Goal: Task Accomplishment & Management: Complete application form

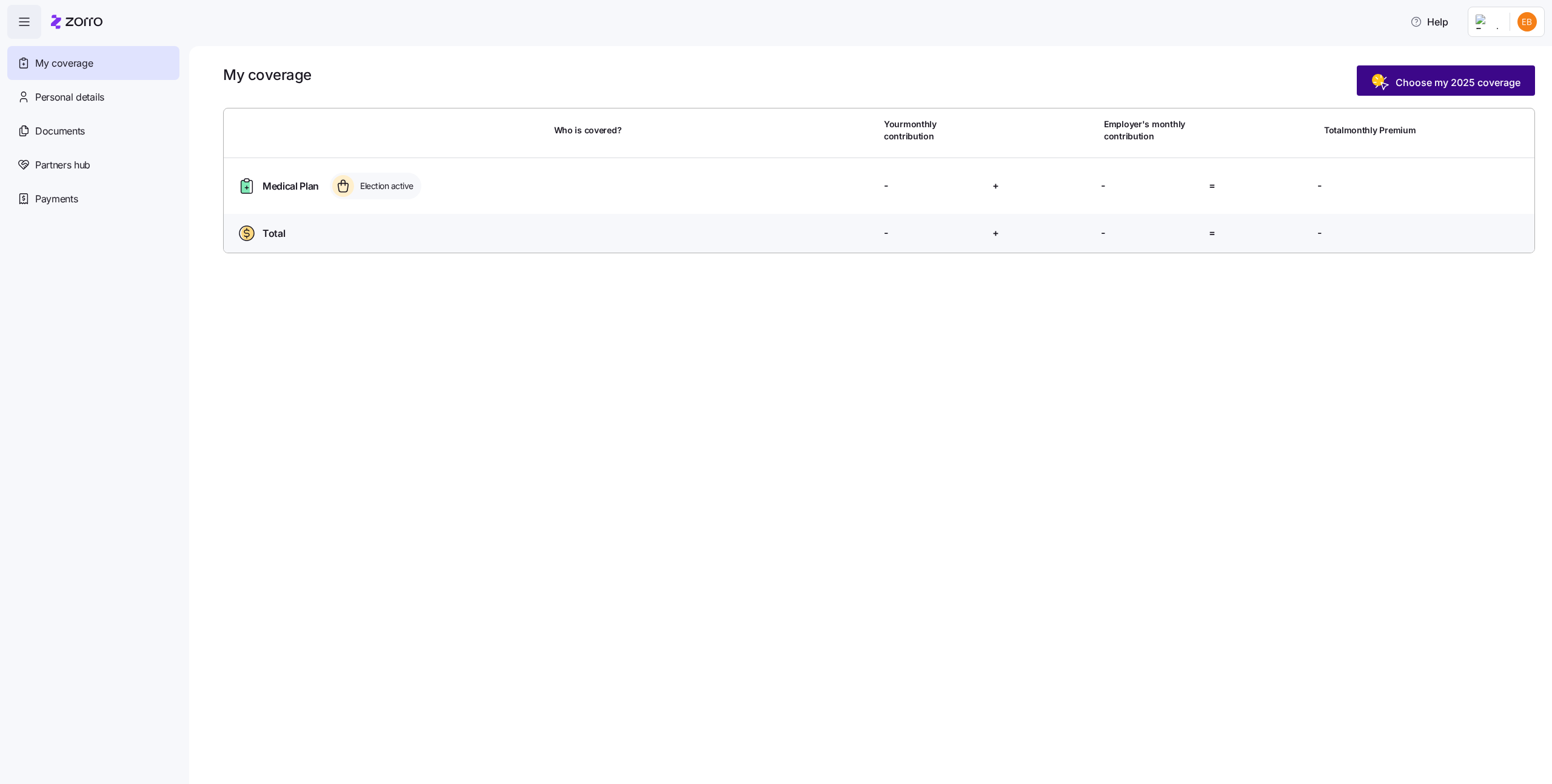
click at [1409, 87] on span "Choose my 2025 coverage" at bounding box center [1458, 82] width 125 height 14
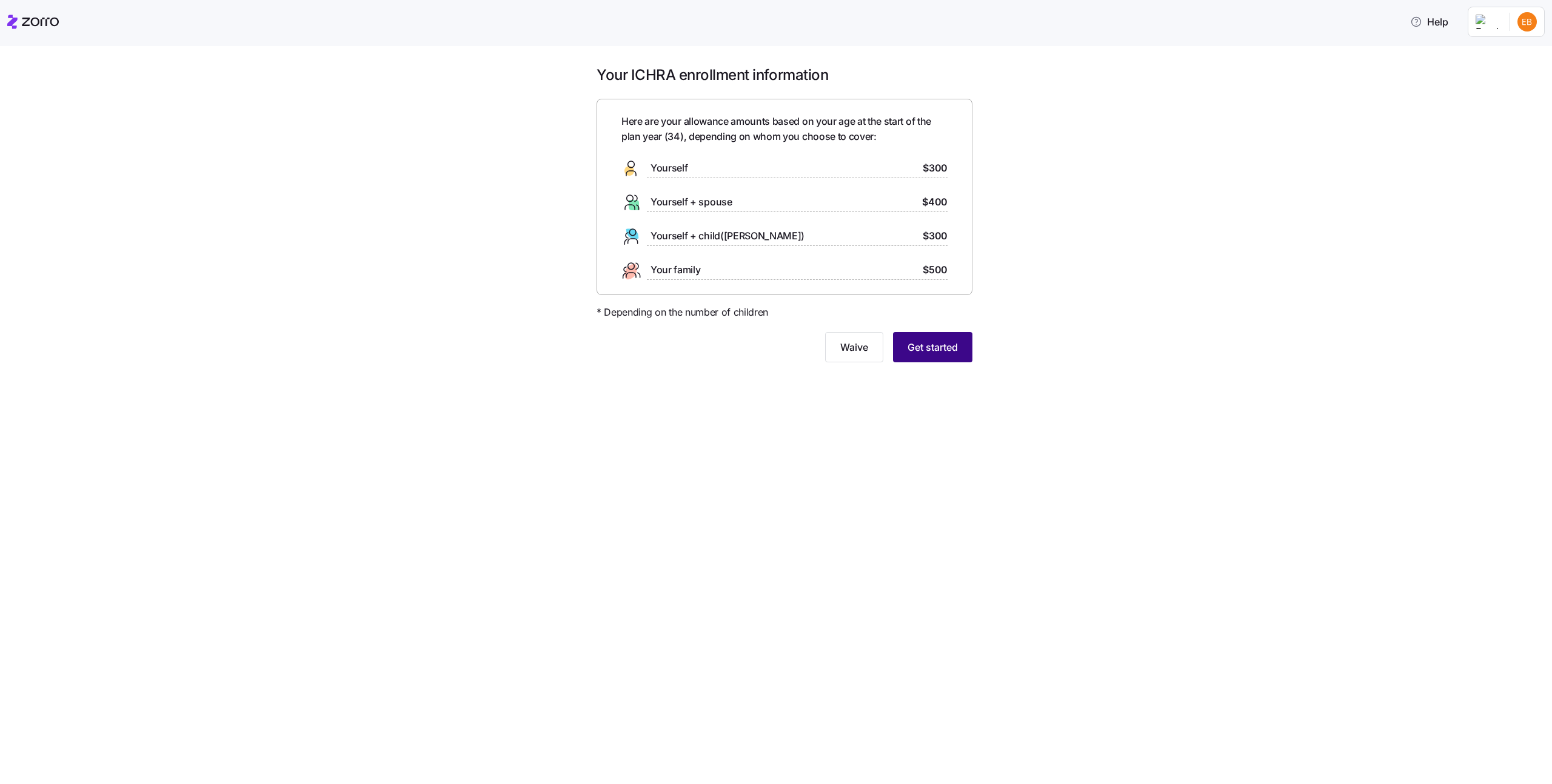
click at [931, 351] on span "Get started" at bounding box center [933, 347] width 51 height 14
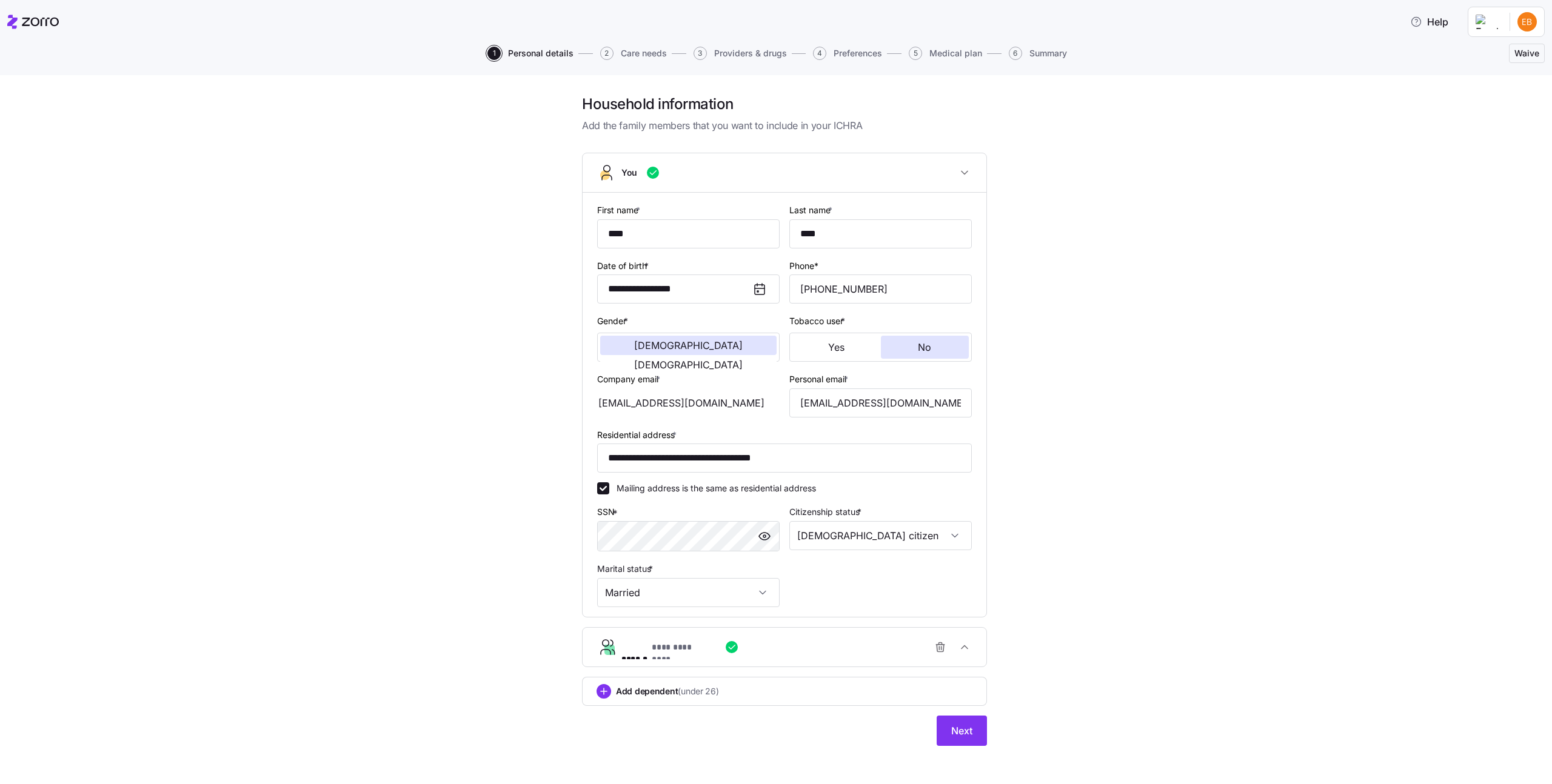
scroll to position [5, 0]
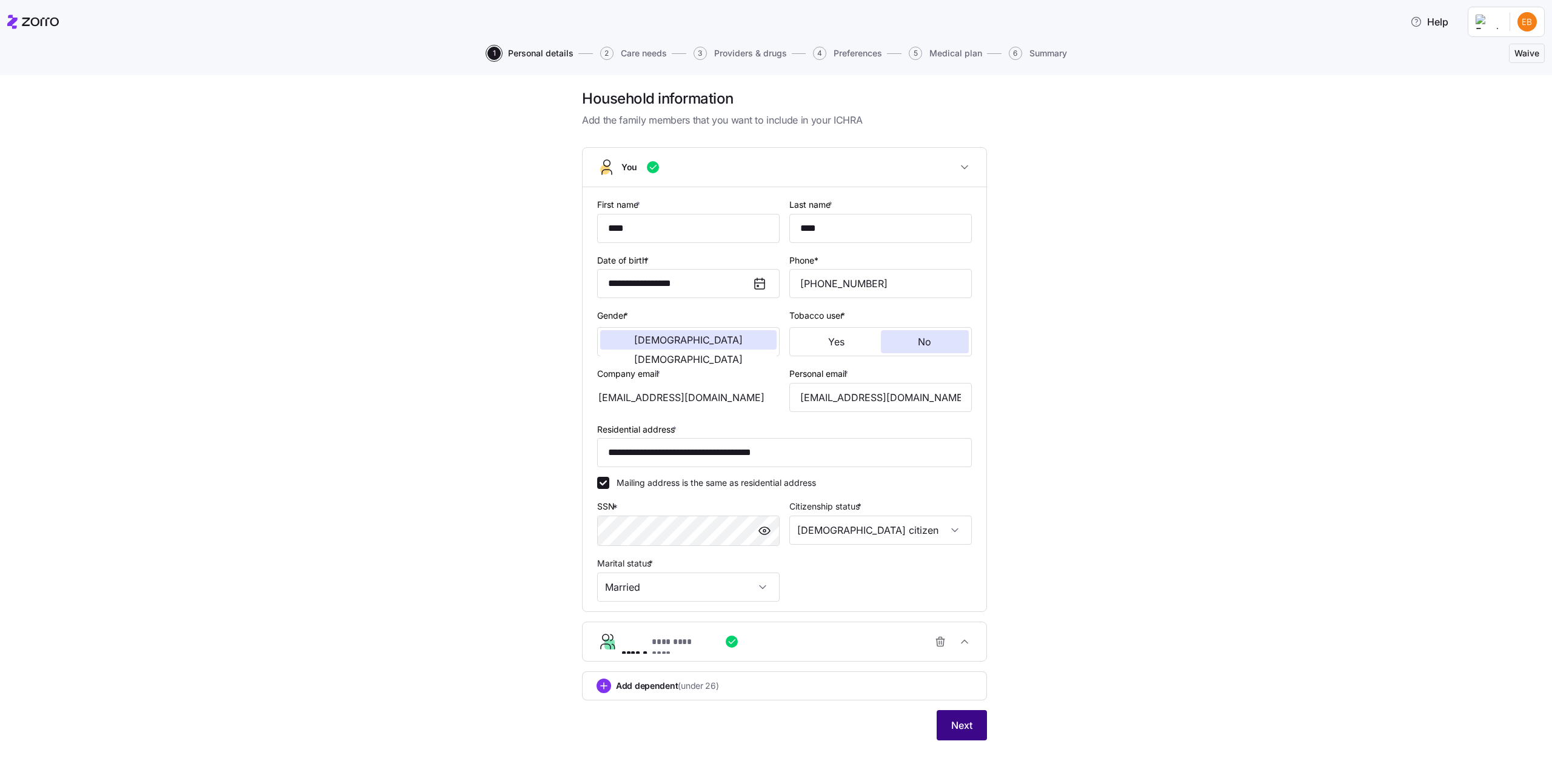
click at [948, 736] on button "Next" at bounding box center [962, 725] width 51 height 30
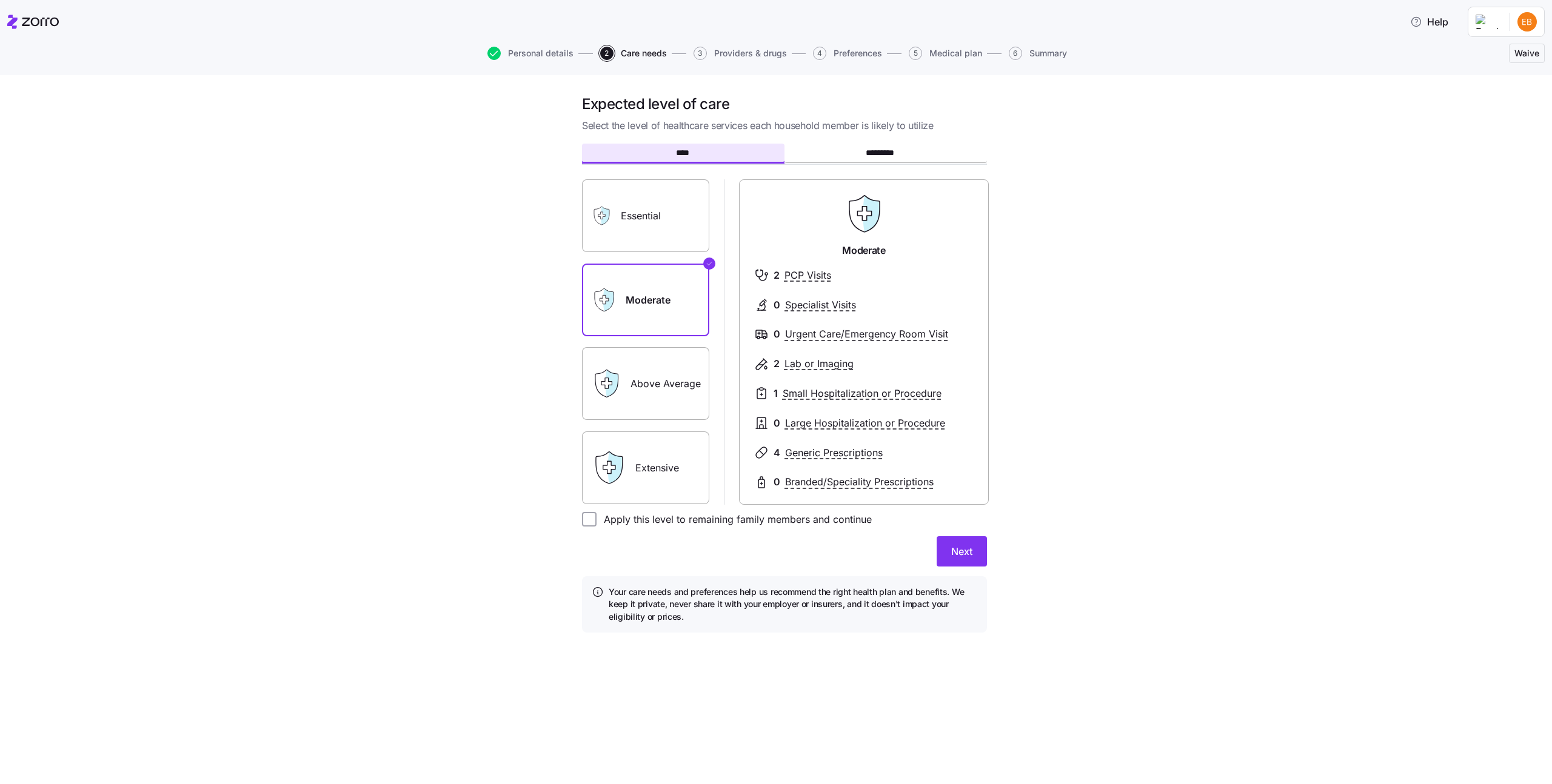
click at [654, 387] on label "Above Average" at bounding box center [645, 383] width 127 height 72
click at [0, 0] on input "Above Average" at bounding box center [0, 0] width 0 height 0
click at [953, 554] on span "Next" at bounding box center [961, 551] width 21 height 14
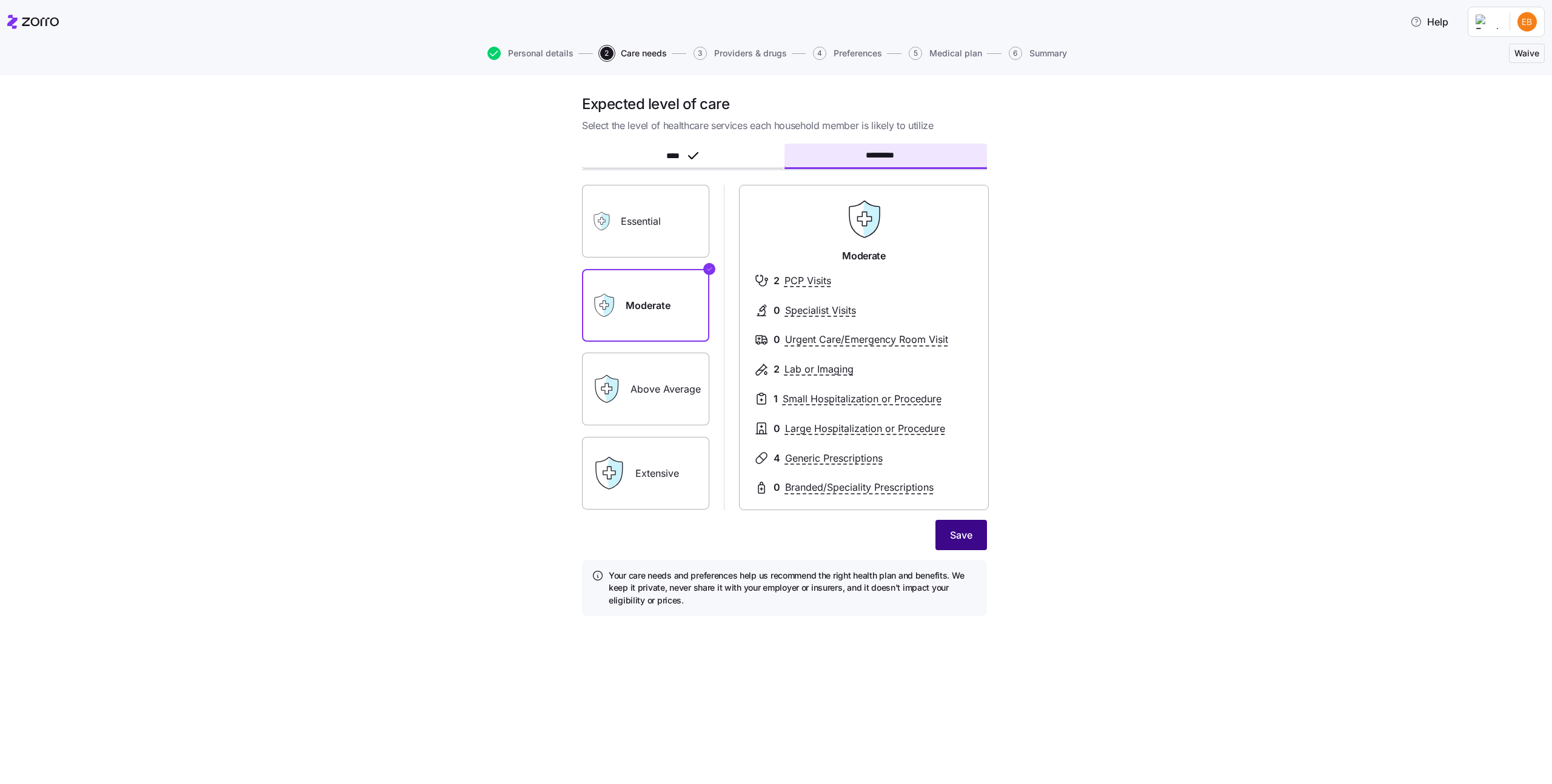
click at [950, 524] on button "Save" at bounding box center [961, 535] width 51 height 30
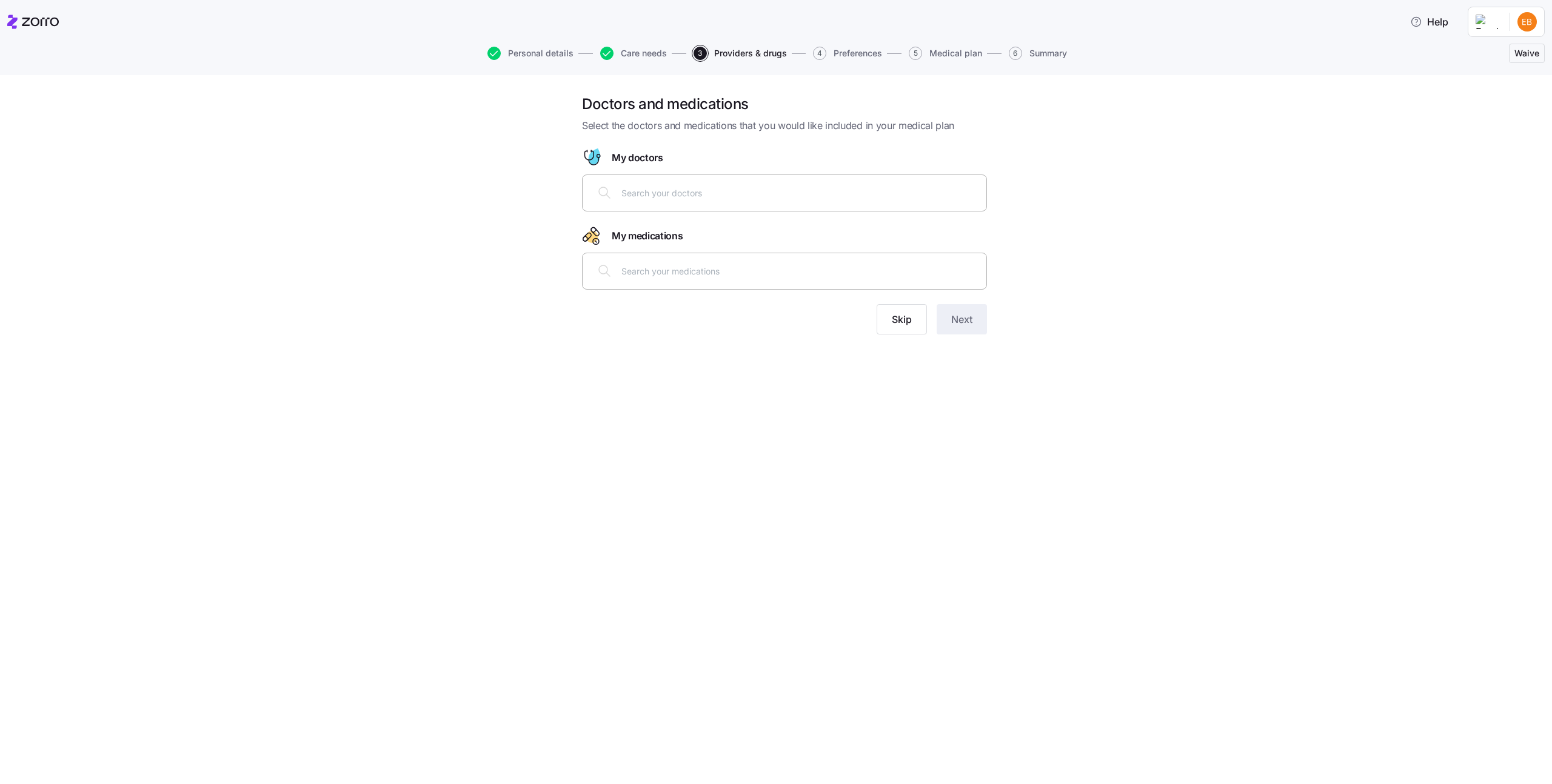
click at [901, 334] on div "Doctors and medications Select the doctors and medications that you would like …" at bounding box center [784, 221] width 425 height 254
click at [901, 325] on span "Skip" at bounding box center [902, 319] width 20 height 14
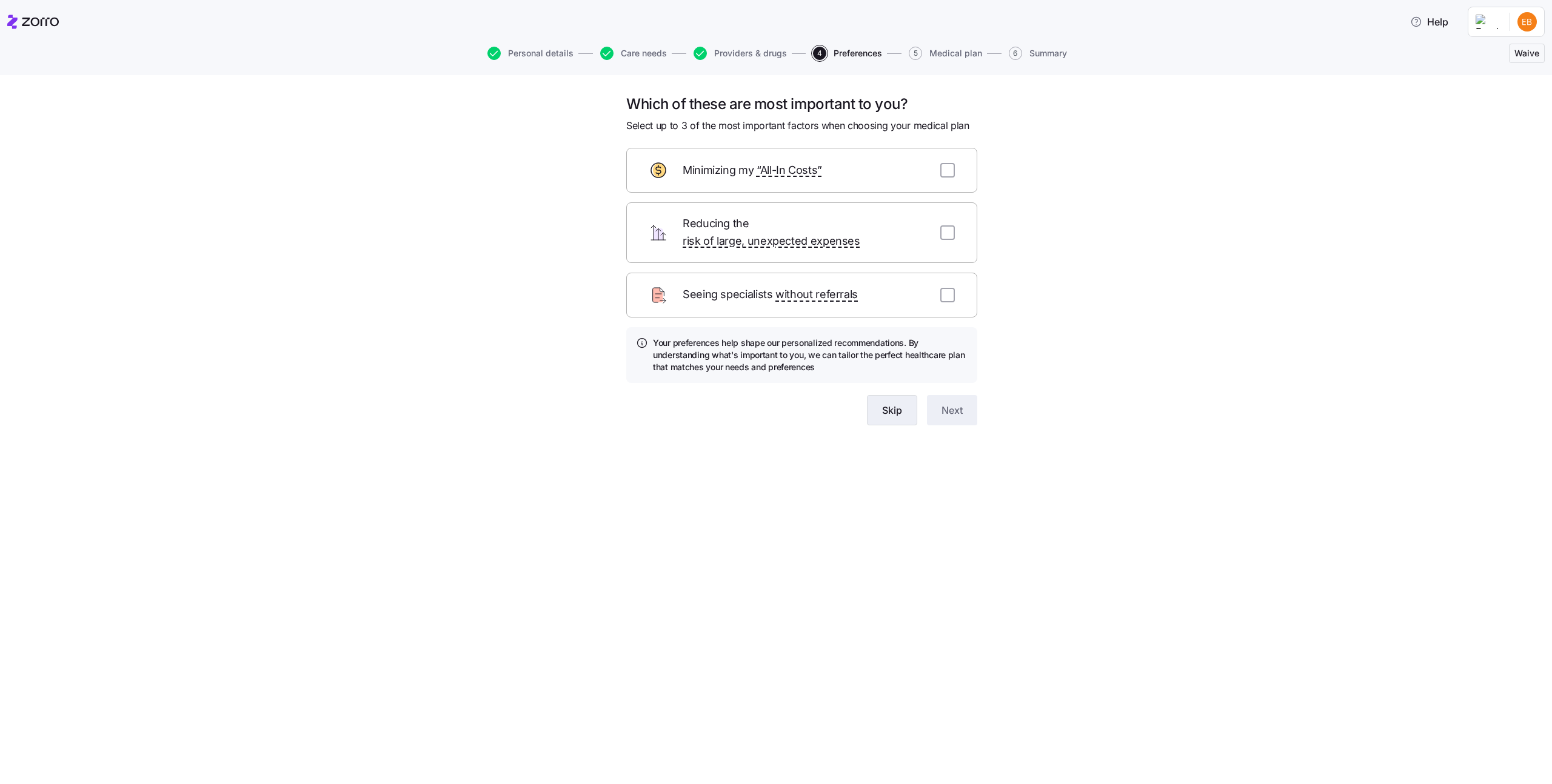
click at [899, 409] on button "Skip" at bounding box center [892, 410] width 51 height 30
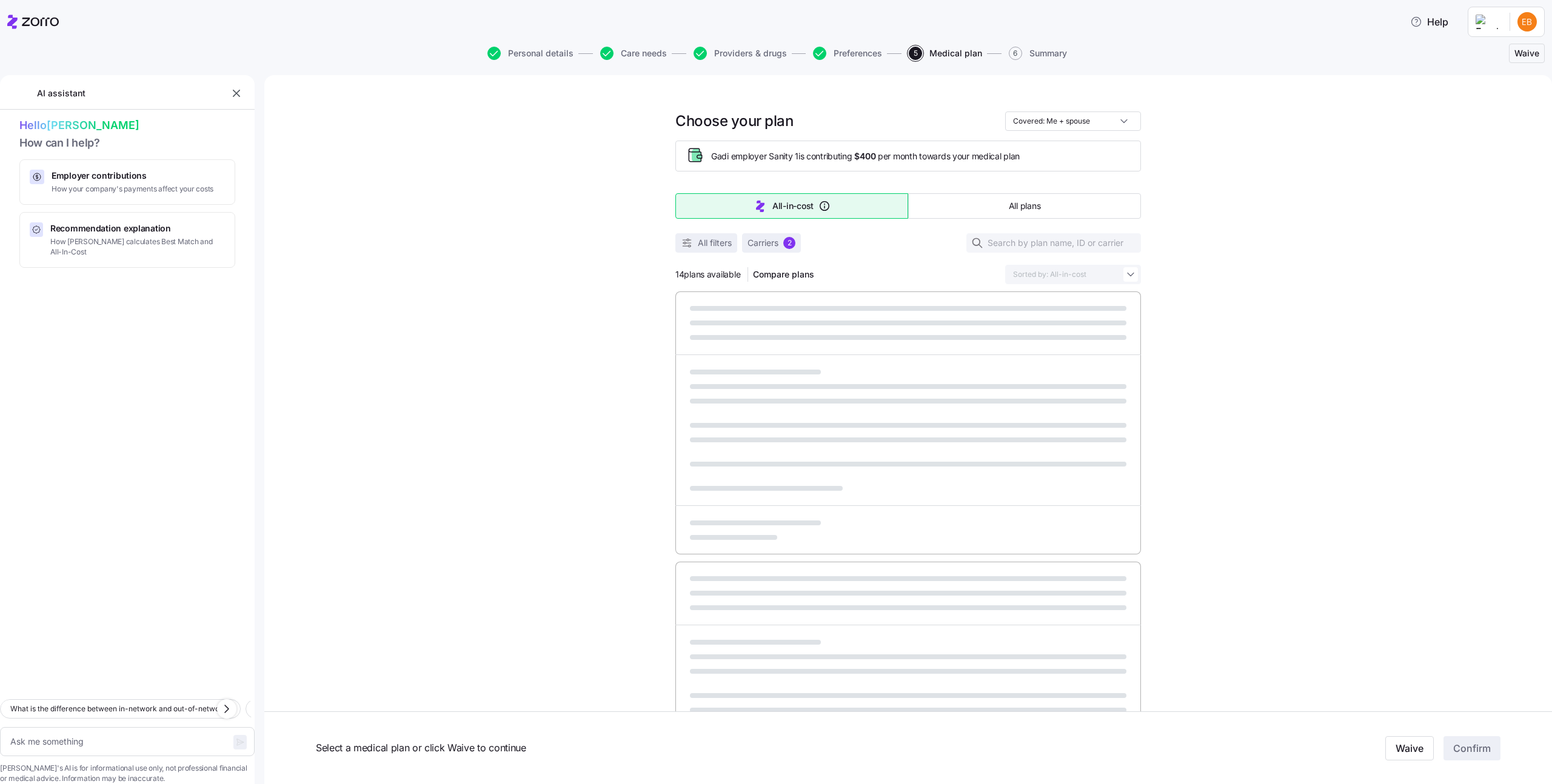
type textarea "x"
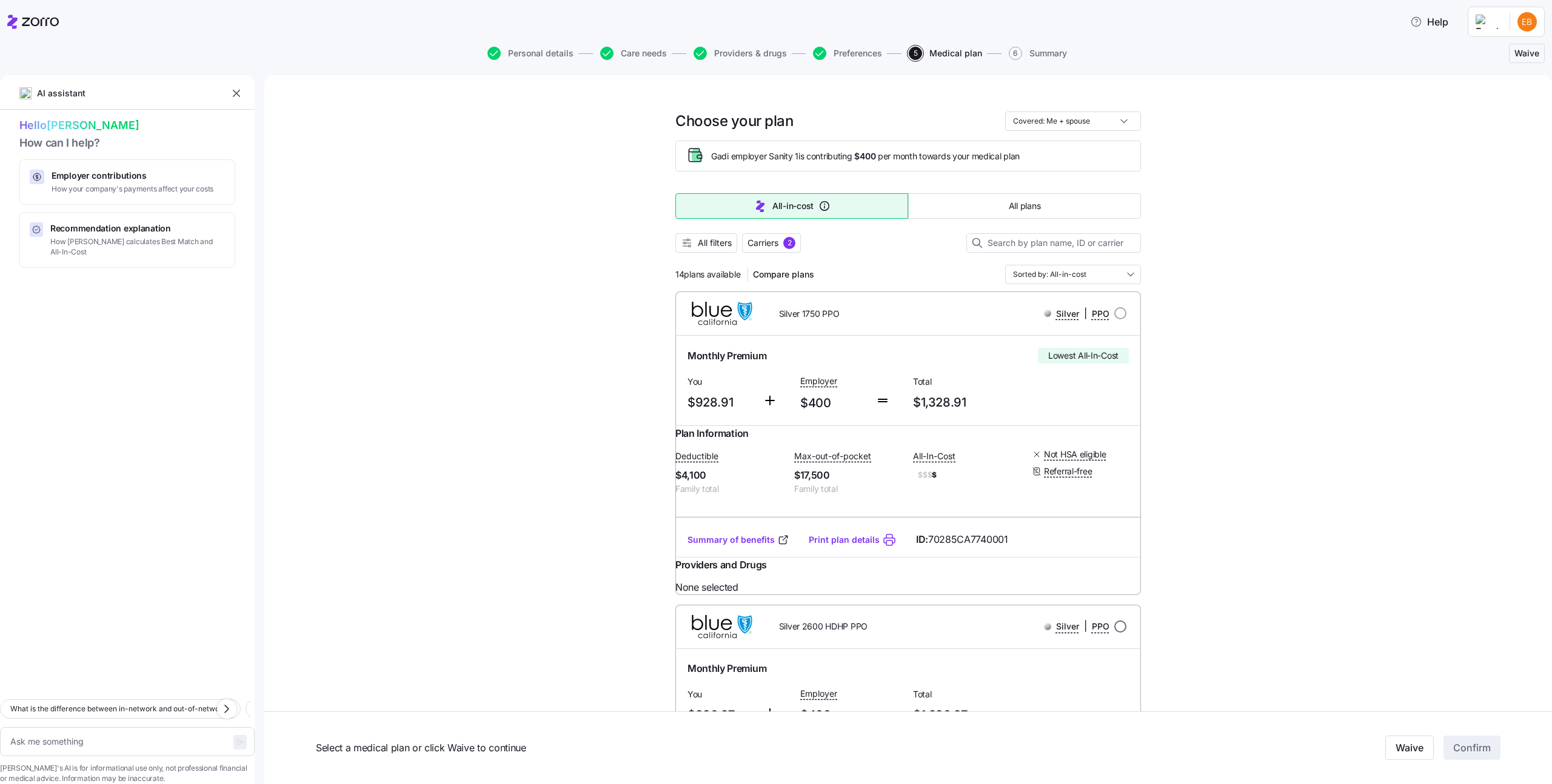
click at [1118, 632] on input "radio" at bounding box center [1121, 627] width 12 height 12
radio input "true"
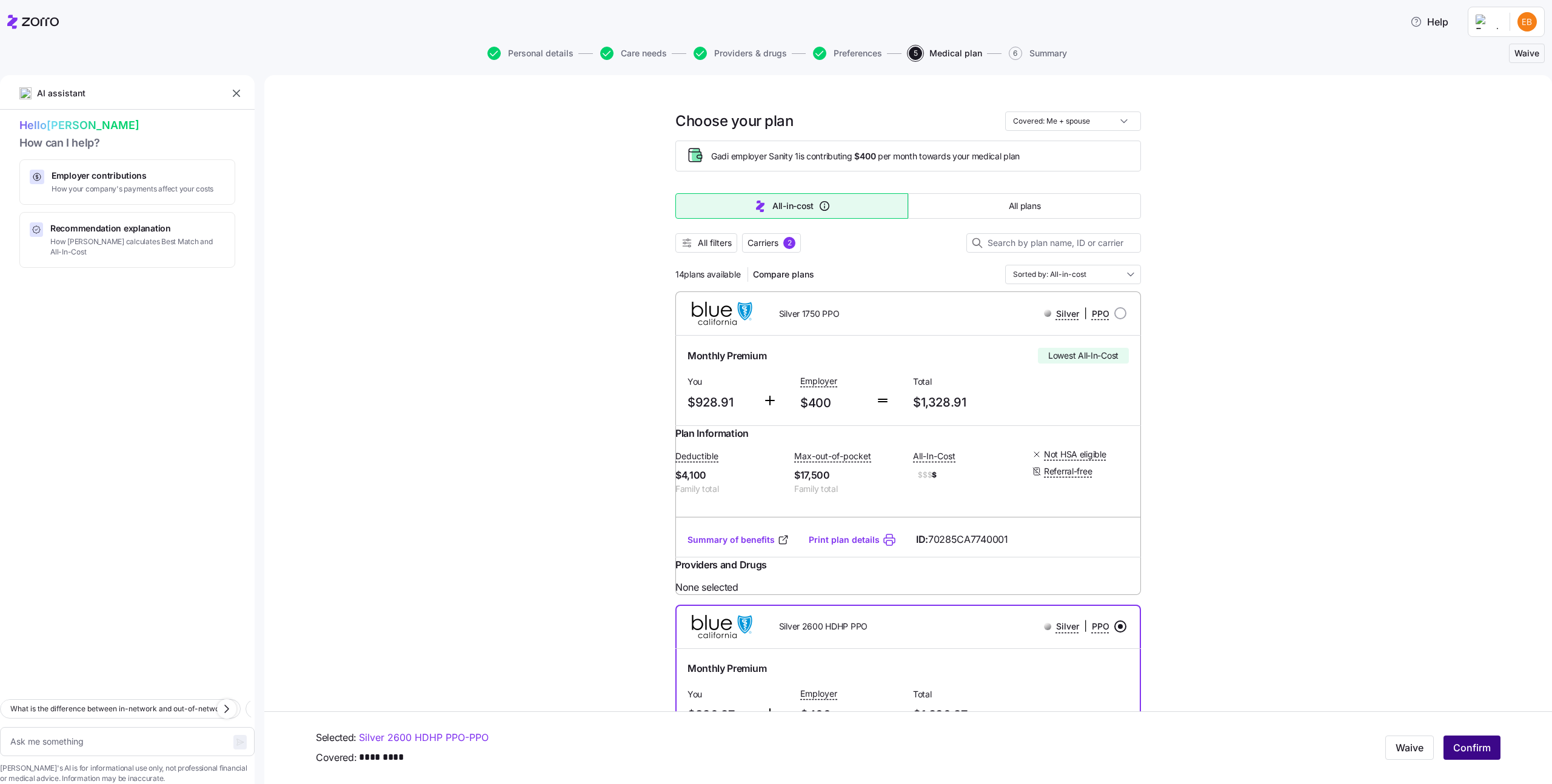
click at [1478, 749] on span "Confirm" at bounding box center [1472, 748] width 38 height 14
type textarea "x"
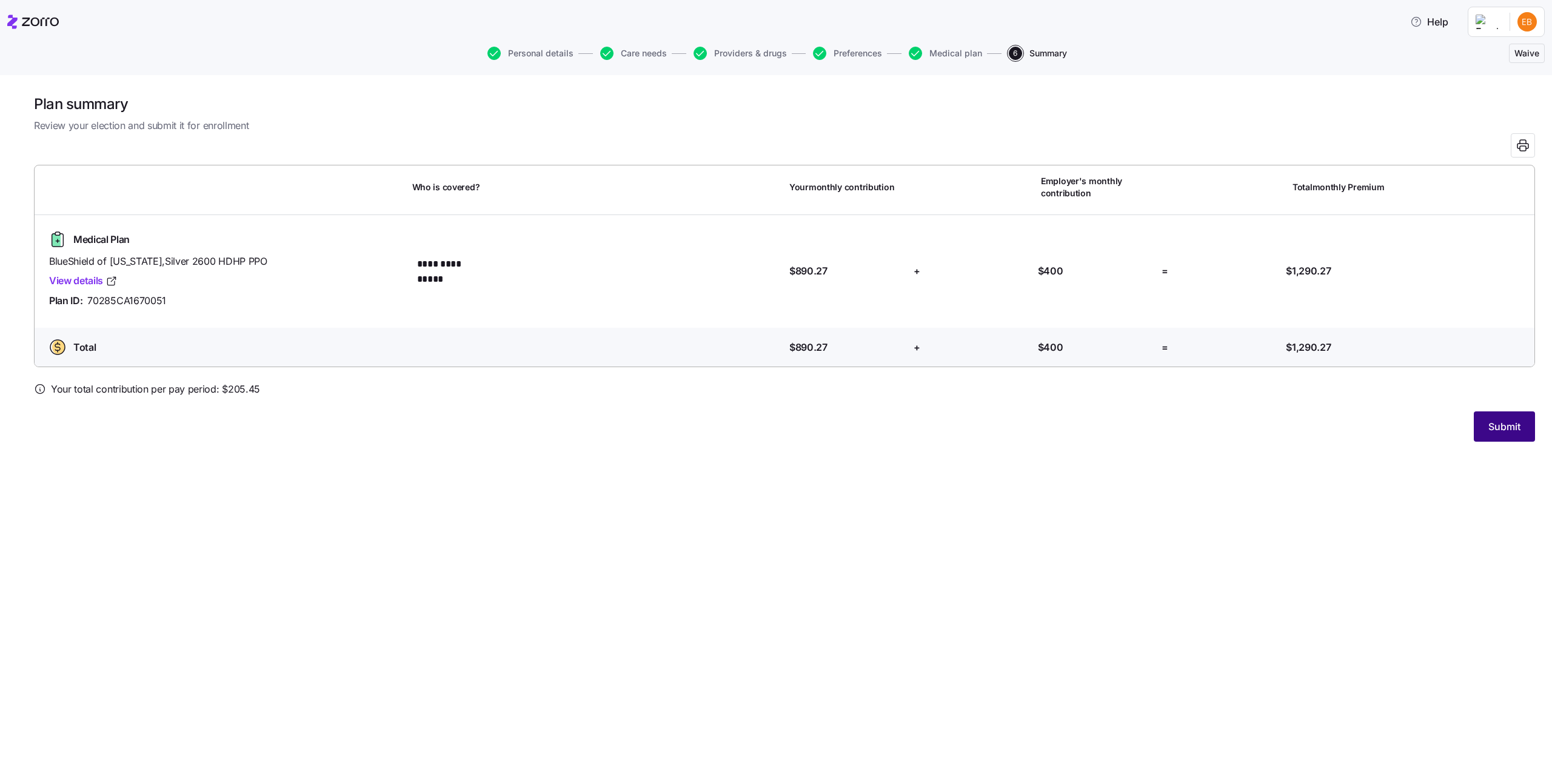
click at [1488, 440] on button "Submit" at bounding box center [1504, 427] width 62 height 30
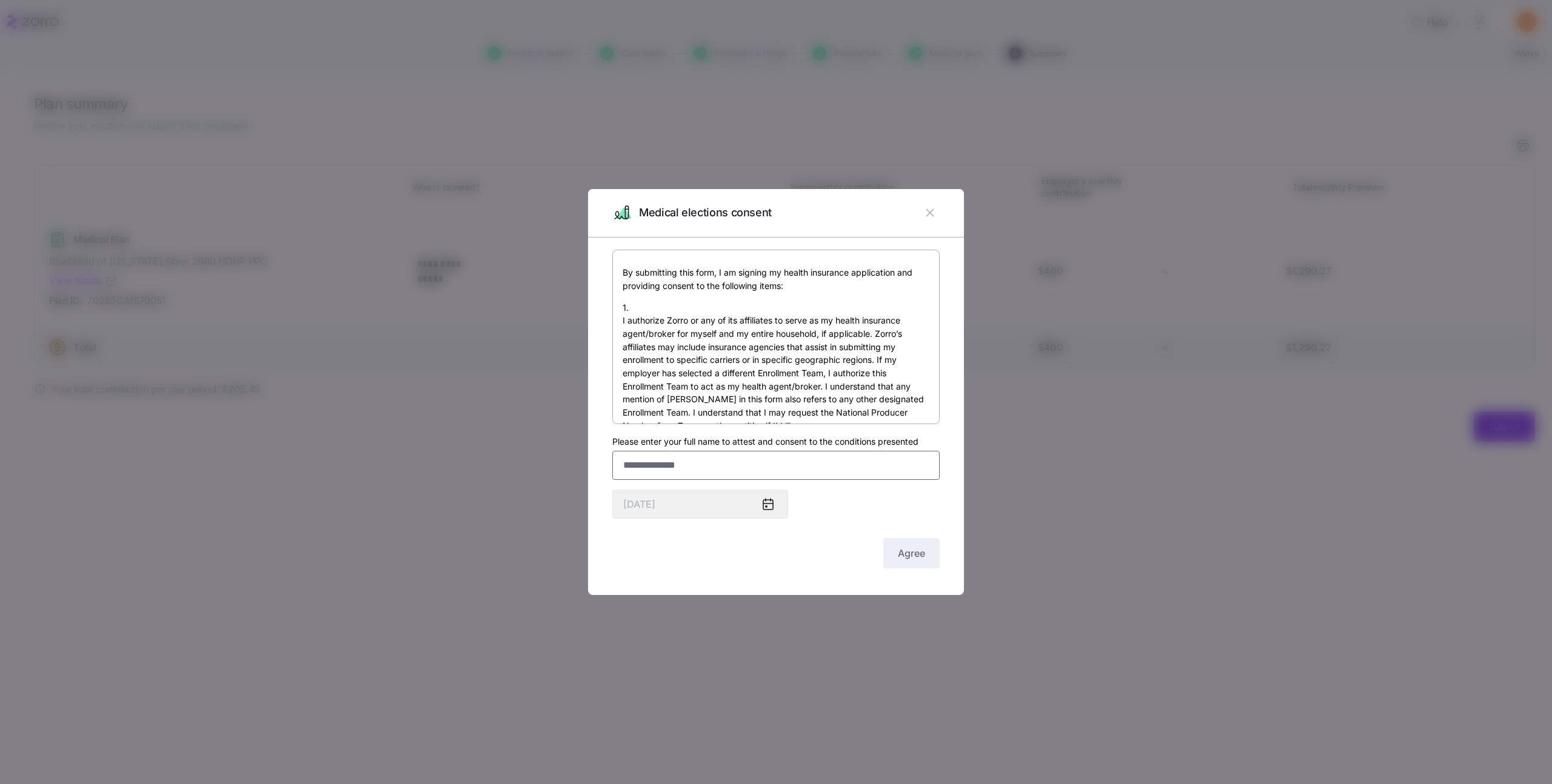
click at [714, 461] on input "Please enter your full name to attest and consent to the conditions presented" at bounding box center [776, 465] width 328 height 29
type input "*********"
click at [916, 555] on span "Agree" at bounding box center [912, 552] width 27 height 14
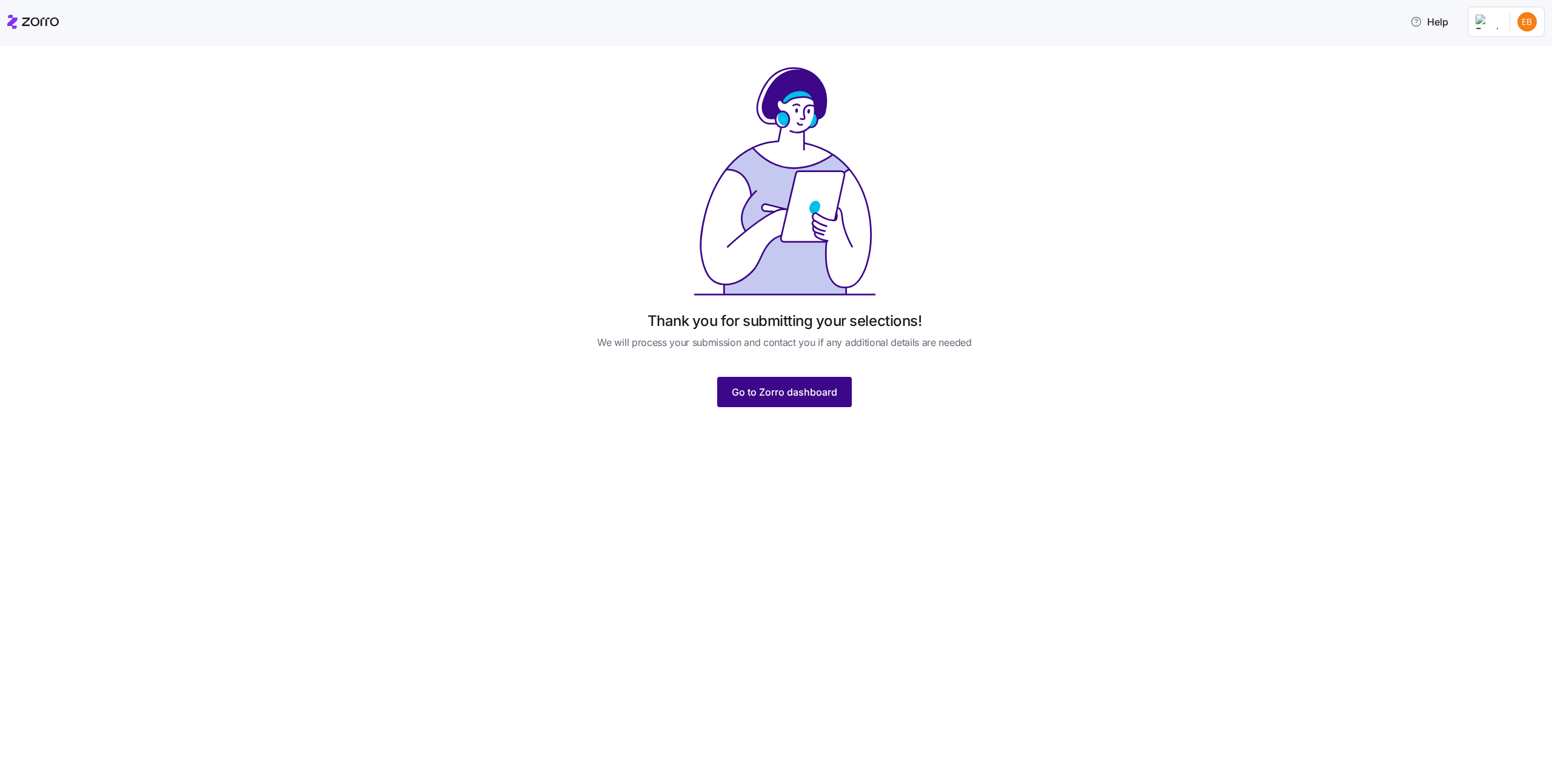
click at [814, 387] on span "Go to Zorro dashboard" at bounding box center [784, 392] width 105 height 14
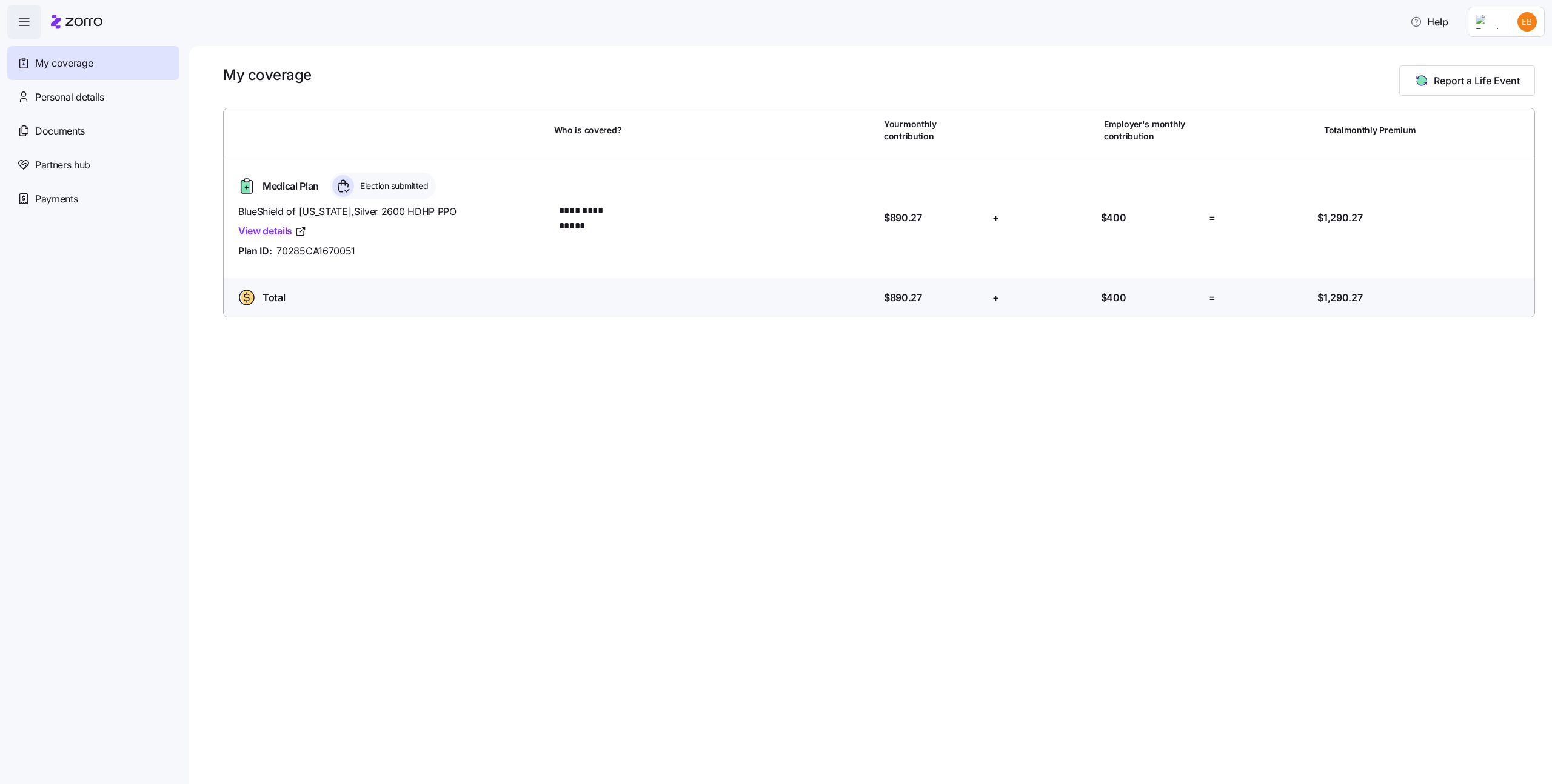
click at [95, 269] on nav "My coverage Personal details Documents Partners hub Payments" at bounding box center [94, 411] width 190 height 745
click at [88, 85] on div "Personal details" at bounding box center [94, 97] width 172 height 34
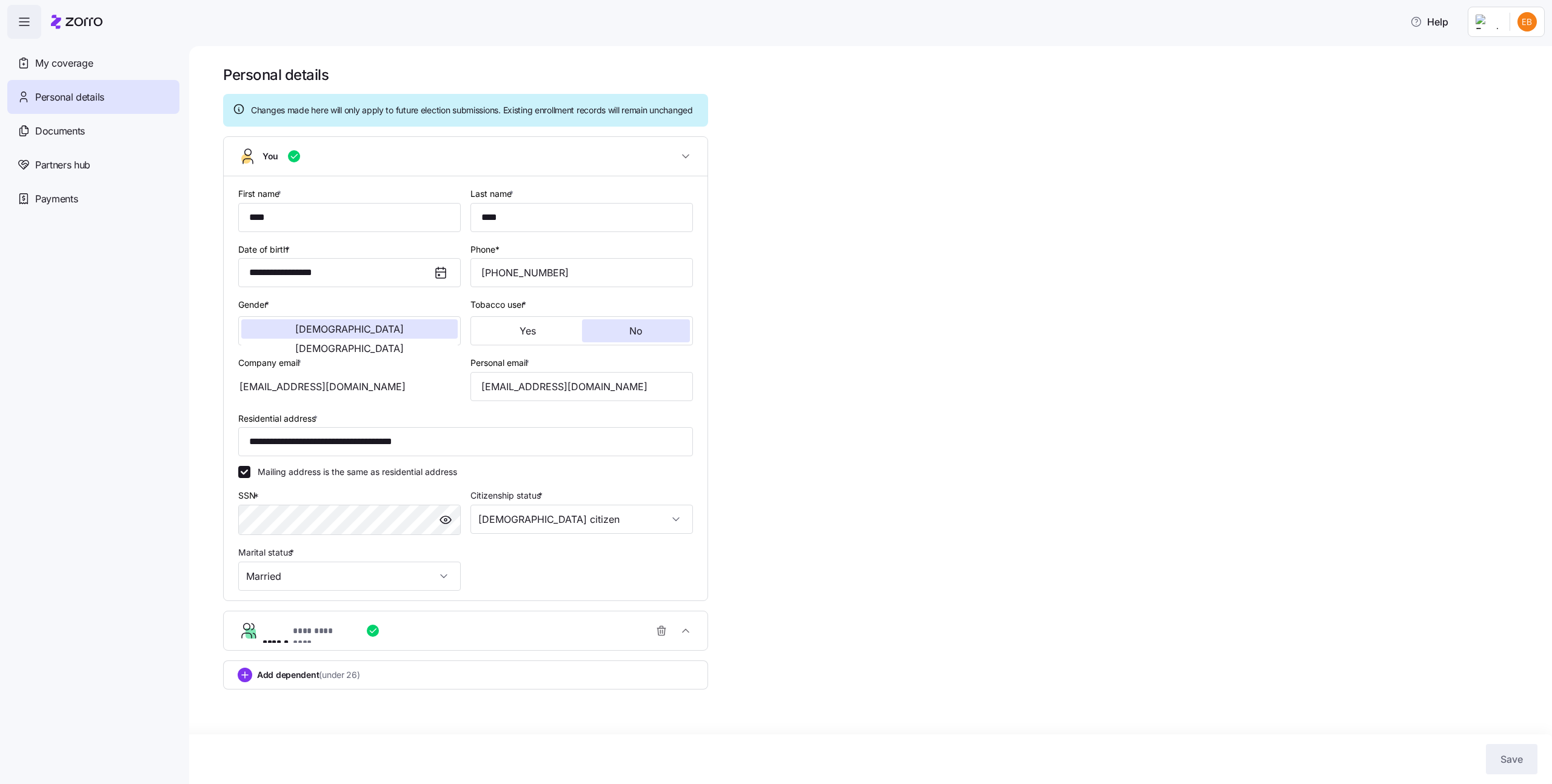
click at [96, 131] on div "Documents" at bounding box center [94, 131] width 172 height 34
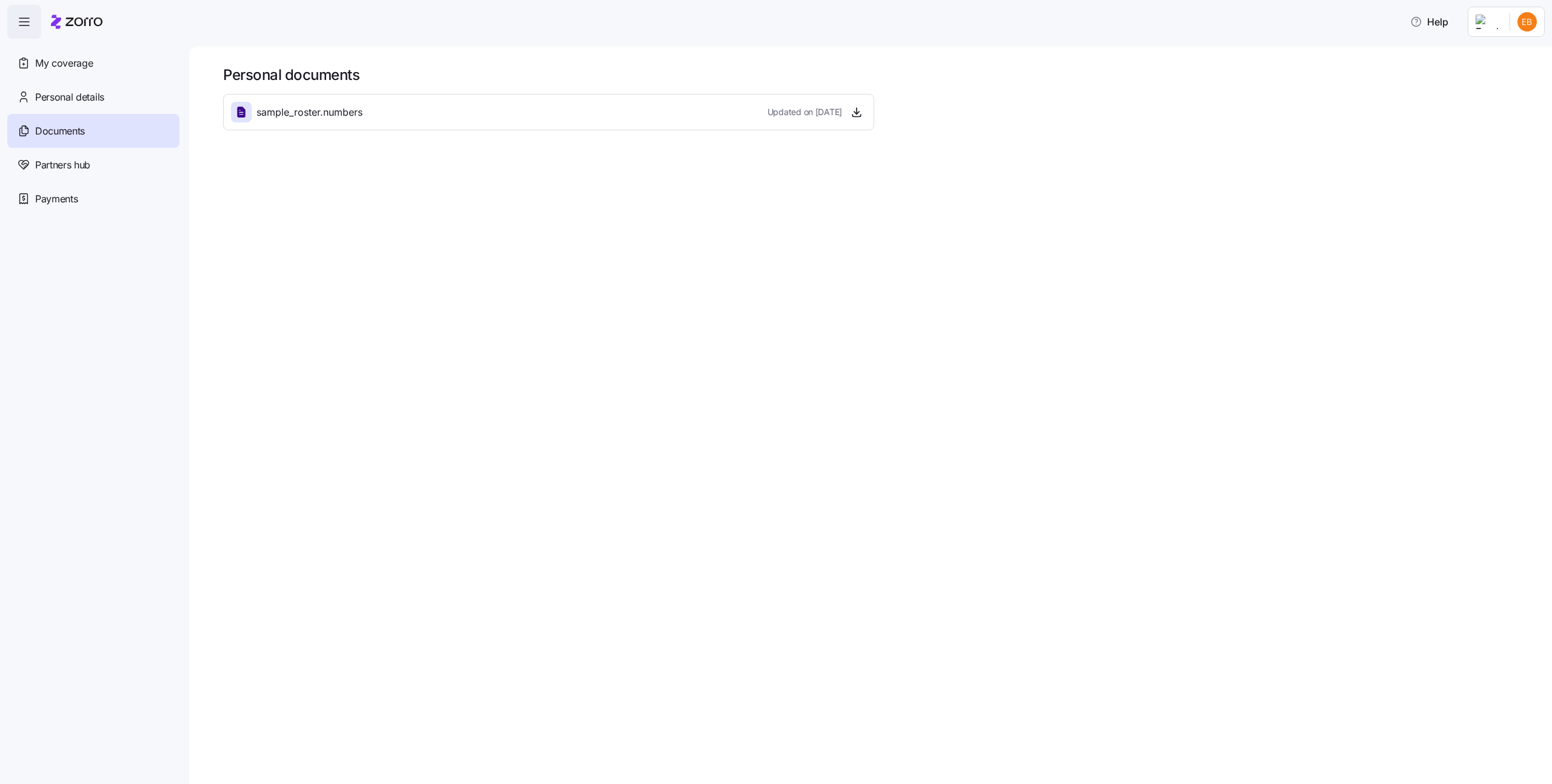
click at [99, 169] on div "Partners hub" at bounding box center [94, 165] width 172 height 34
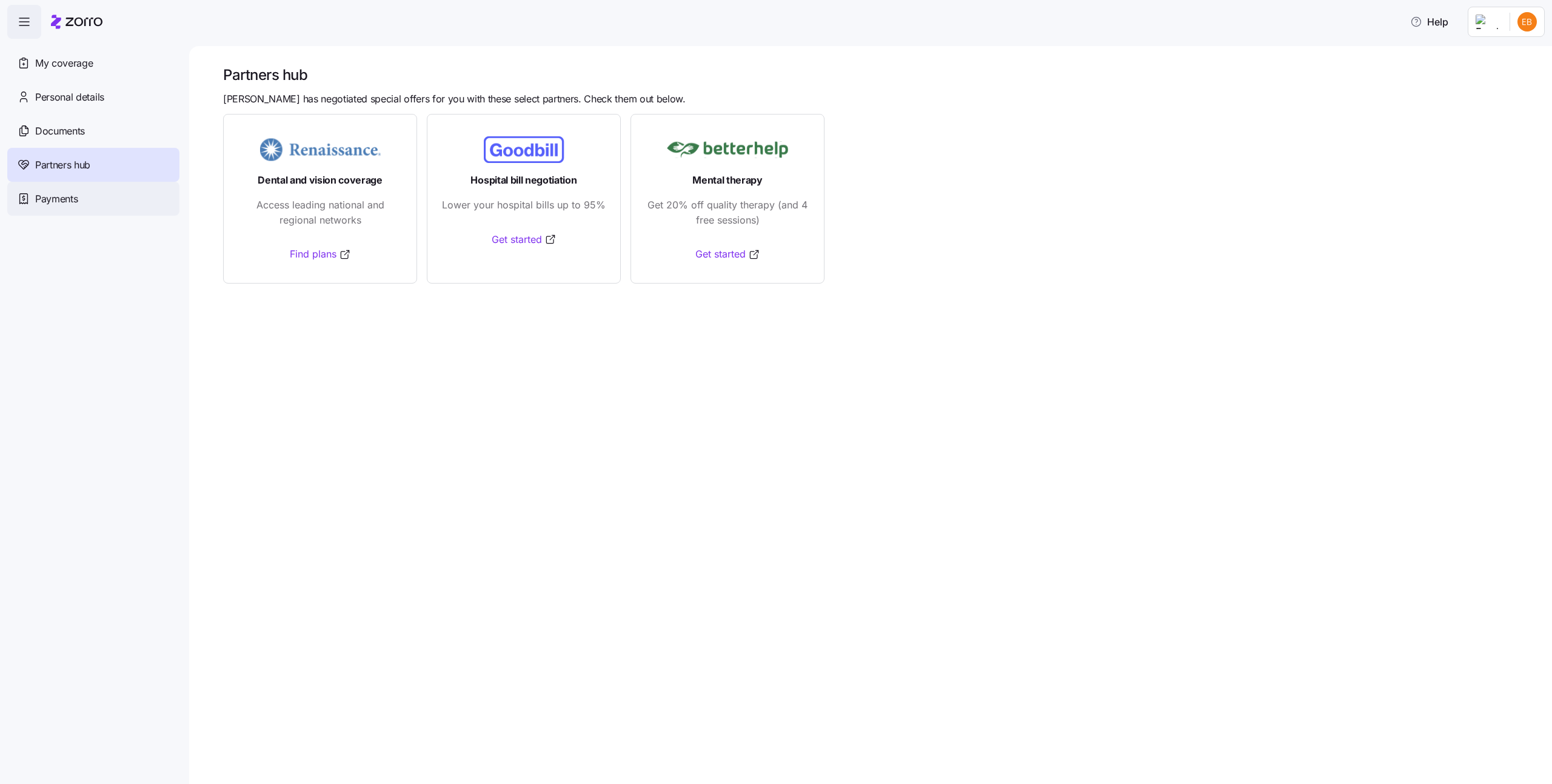
click at [103, 198] on div "Payments" at bounding box center [94, 199] width 172 height 34
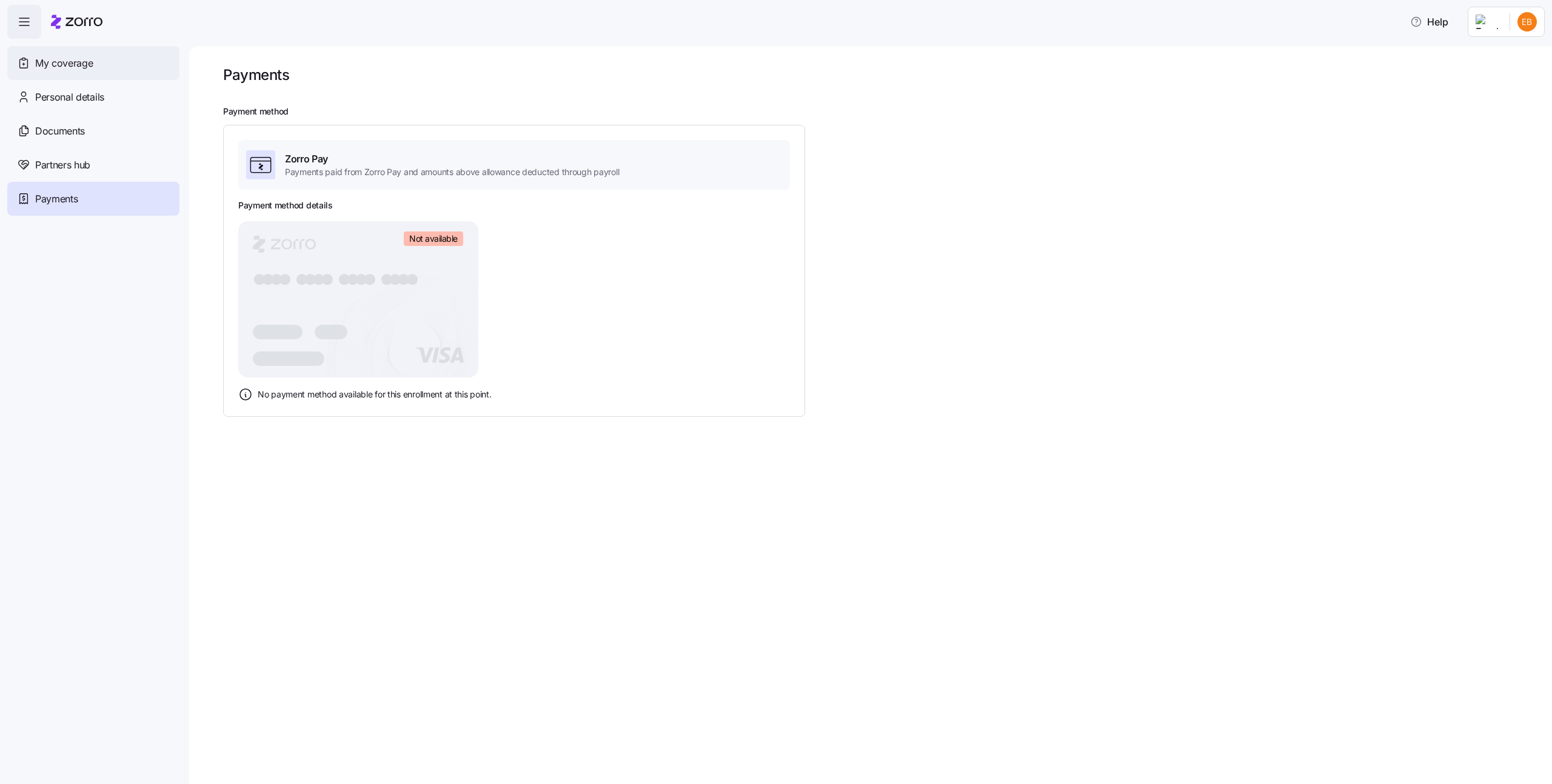
click at [102, 61] on div "My coverage" at bounding box center [94, 63] width 172 height 34
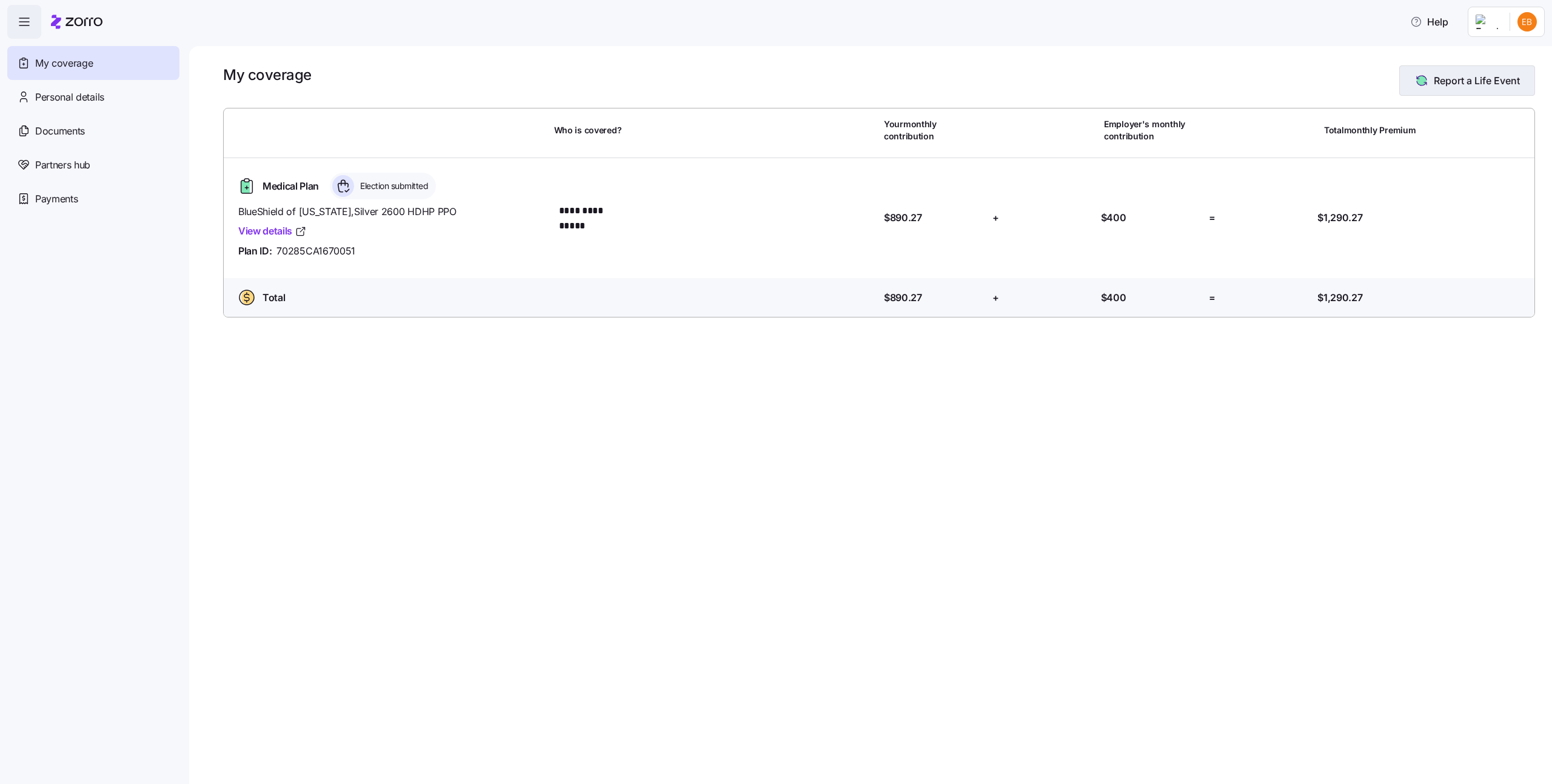
click at [1464, 78] on span "Report a Life Event" at bounding box center [1477, 80] width 86 height 14
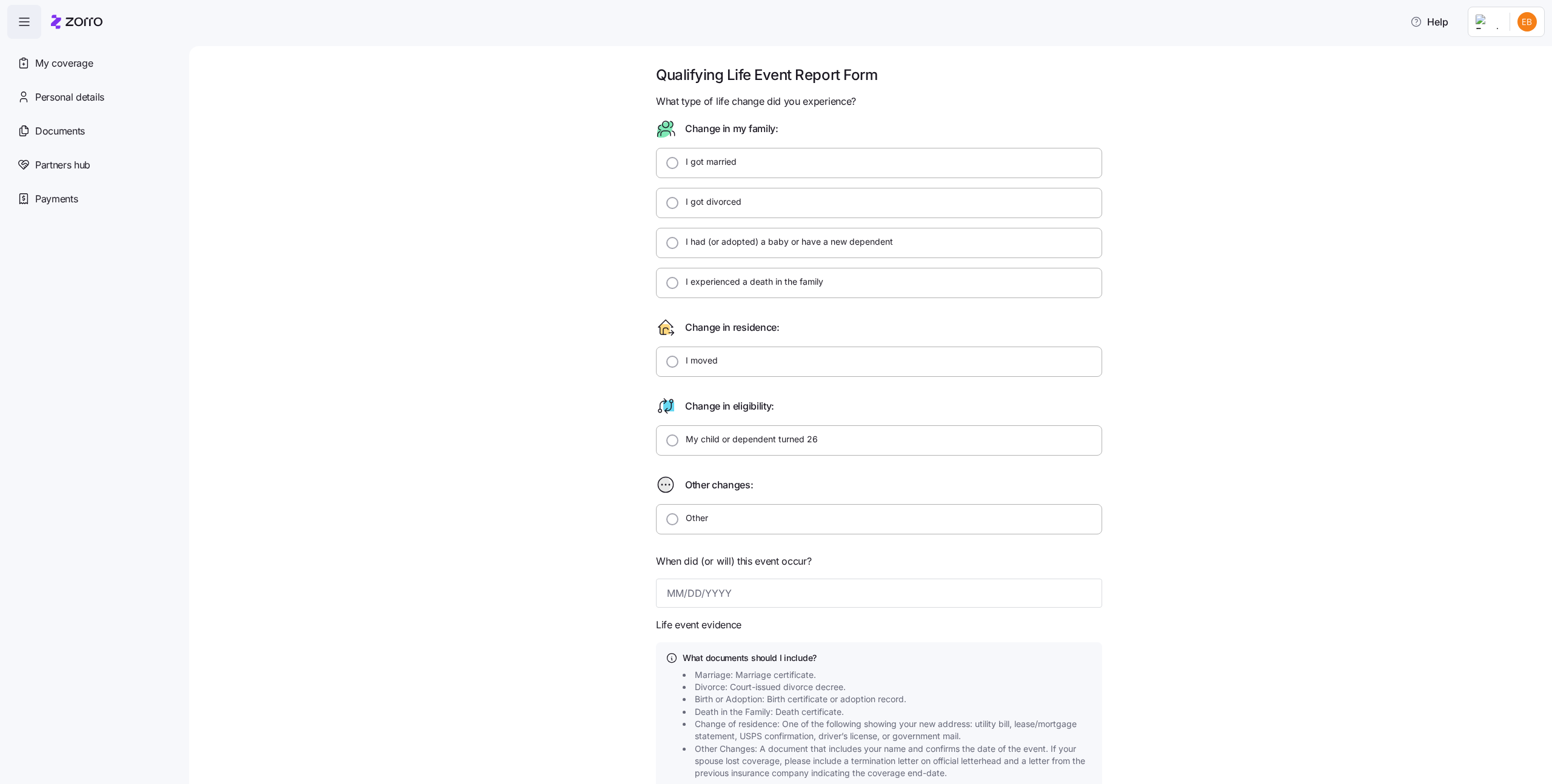
click at [760, 200] on div "I got divorced" at bounding box center [880, 203] width 447 height 30
radio input "true"
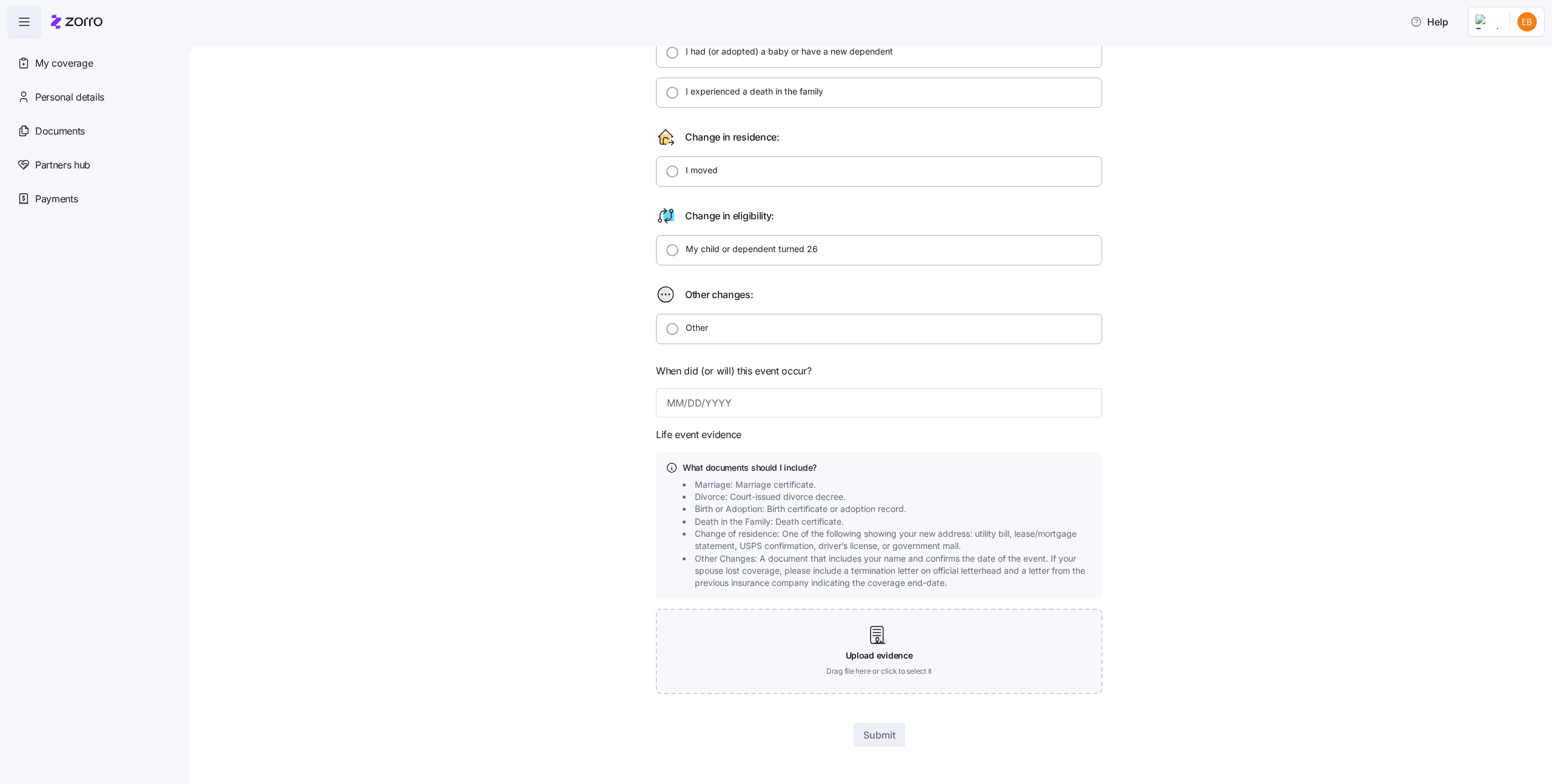
scroll to position [197, 0]
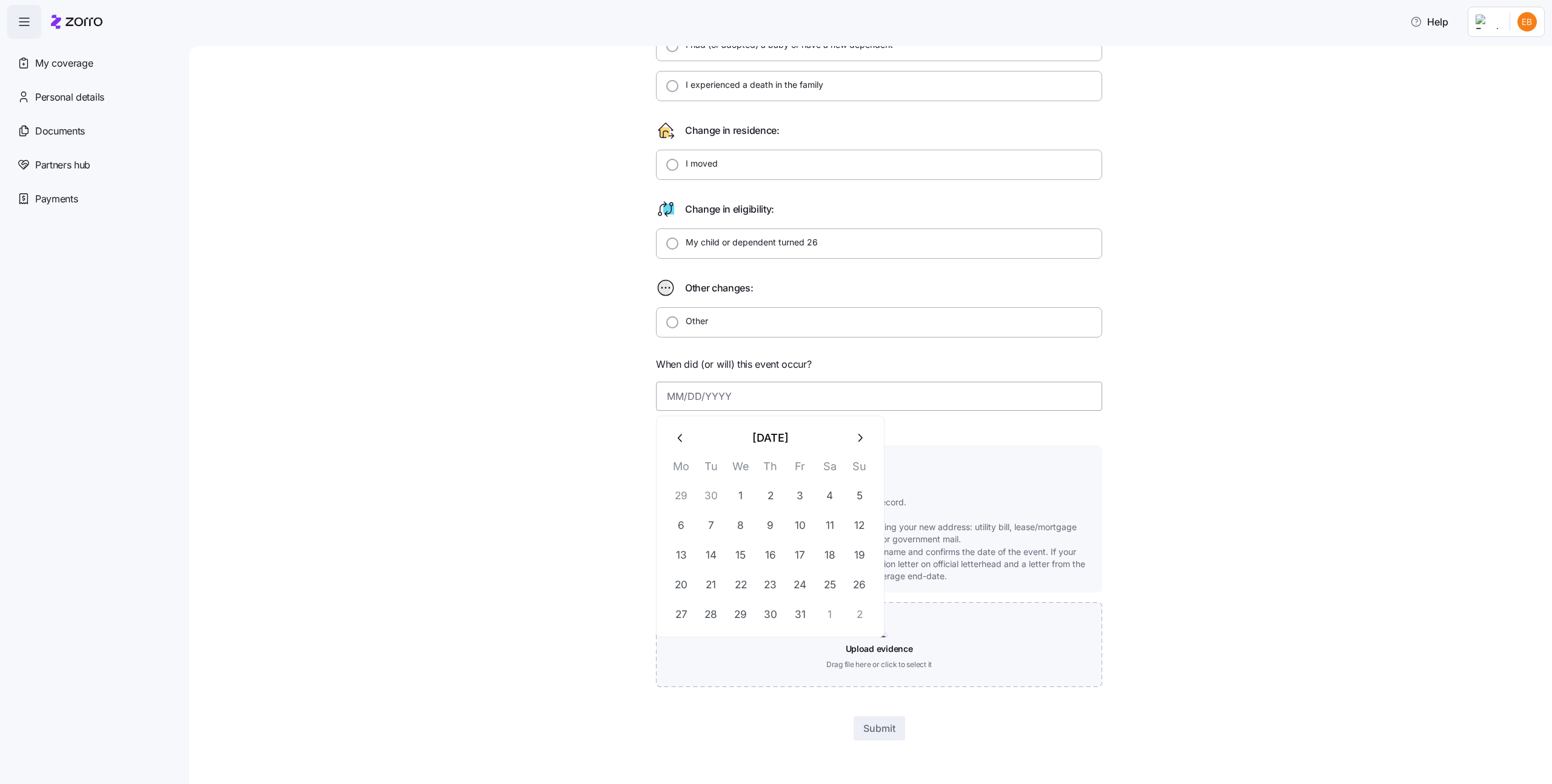
click at [777, 393] on input at bounding box center [880, 396] width 447 height 29
click at [748, 491] on button "1" at bounding box center [741, 495] width 29 height 29
type input "October 1, 2025"
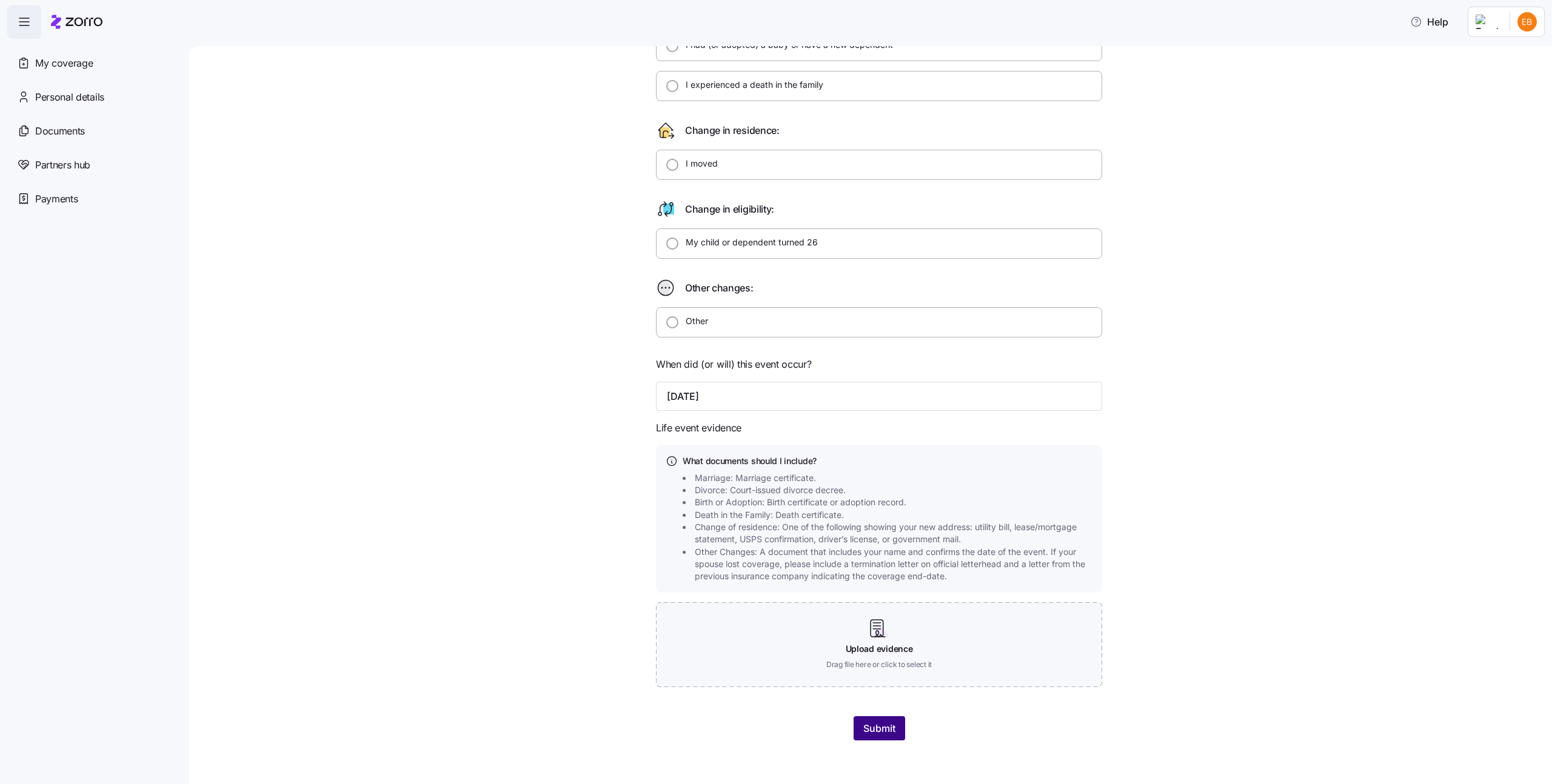
click at [875, 737] on button "Submit" at bounding box center [879, 728] width 51 height 24
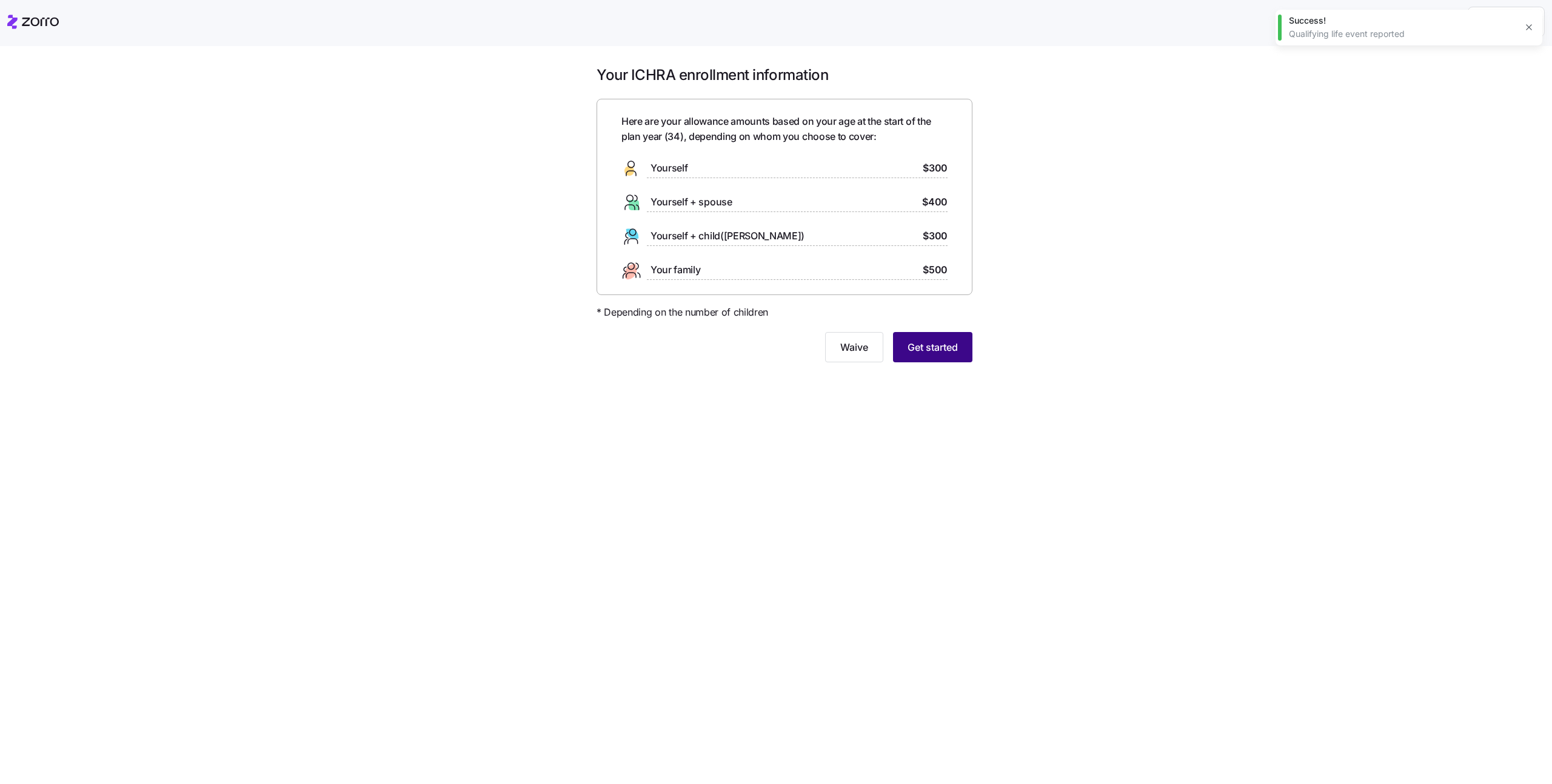
click at [934, 343] on span "Get started" at bounding box center [933, 347] width 51 height 14
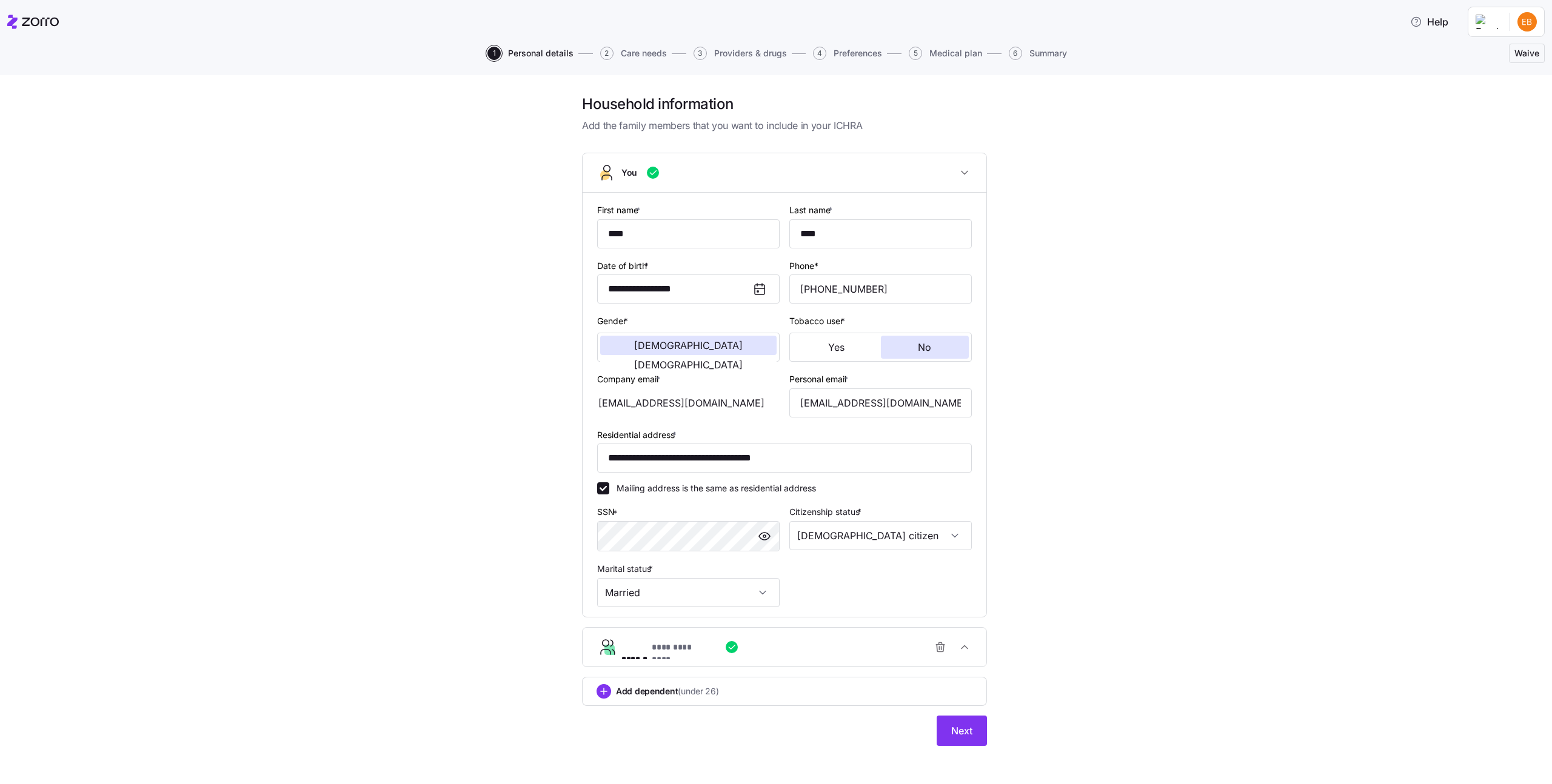
scroll to position [5, 0]
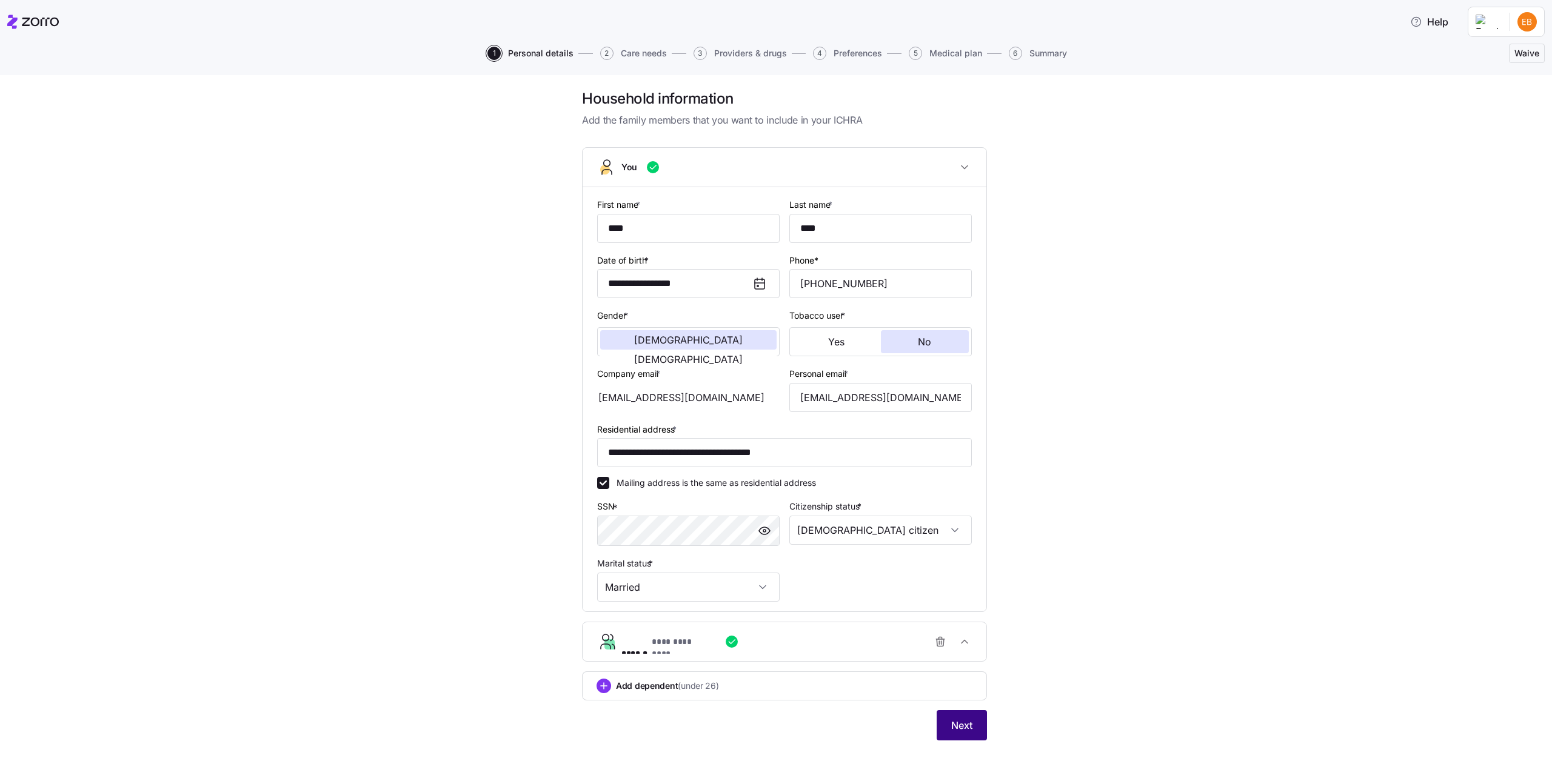
click at [956, 721] on span "Next" at bounding box center [961, 725] width 21 height 14
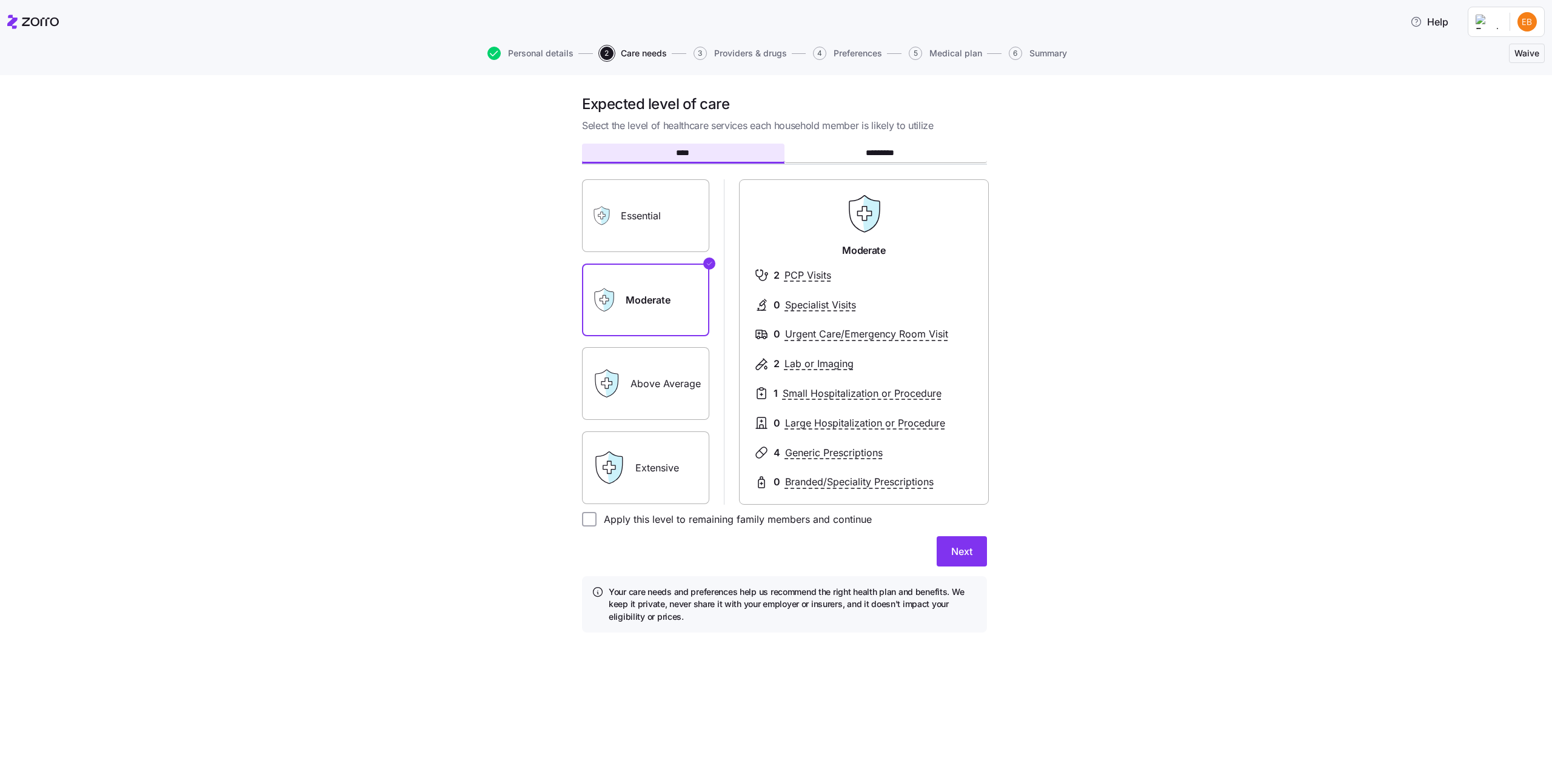
click at [660, 376] on label "Above Average" at bounding box center [645, 383] width 127 height 72
click at [0, 0] on input "Above Average" at bounding box center [0, 0] width 0 height 0
click at [966, 540] on button "Next" at bounding box center [962, 552] width 51 height 30
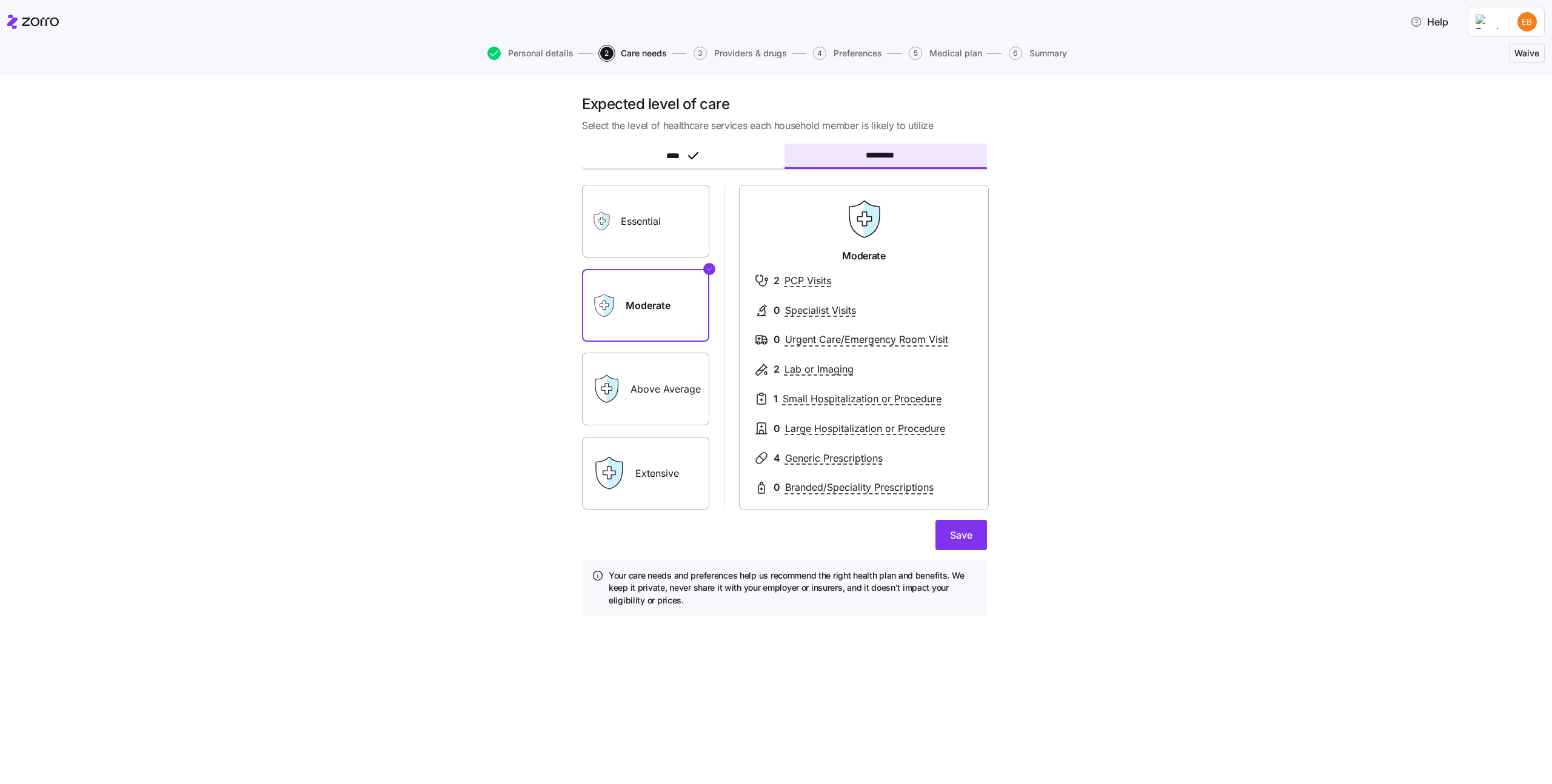
click at [553, 46] on button "Personal details" at bounding box center [531, 53] width 86 height 13
click at [553, 52] on span "Personal details" at bounding box center [541, 53] width 66 height 8
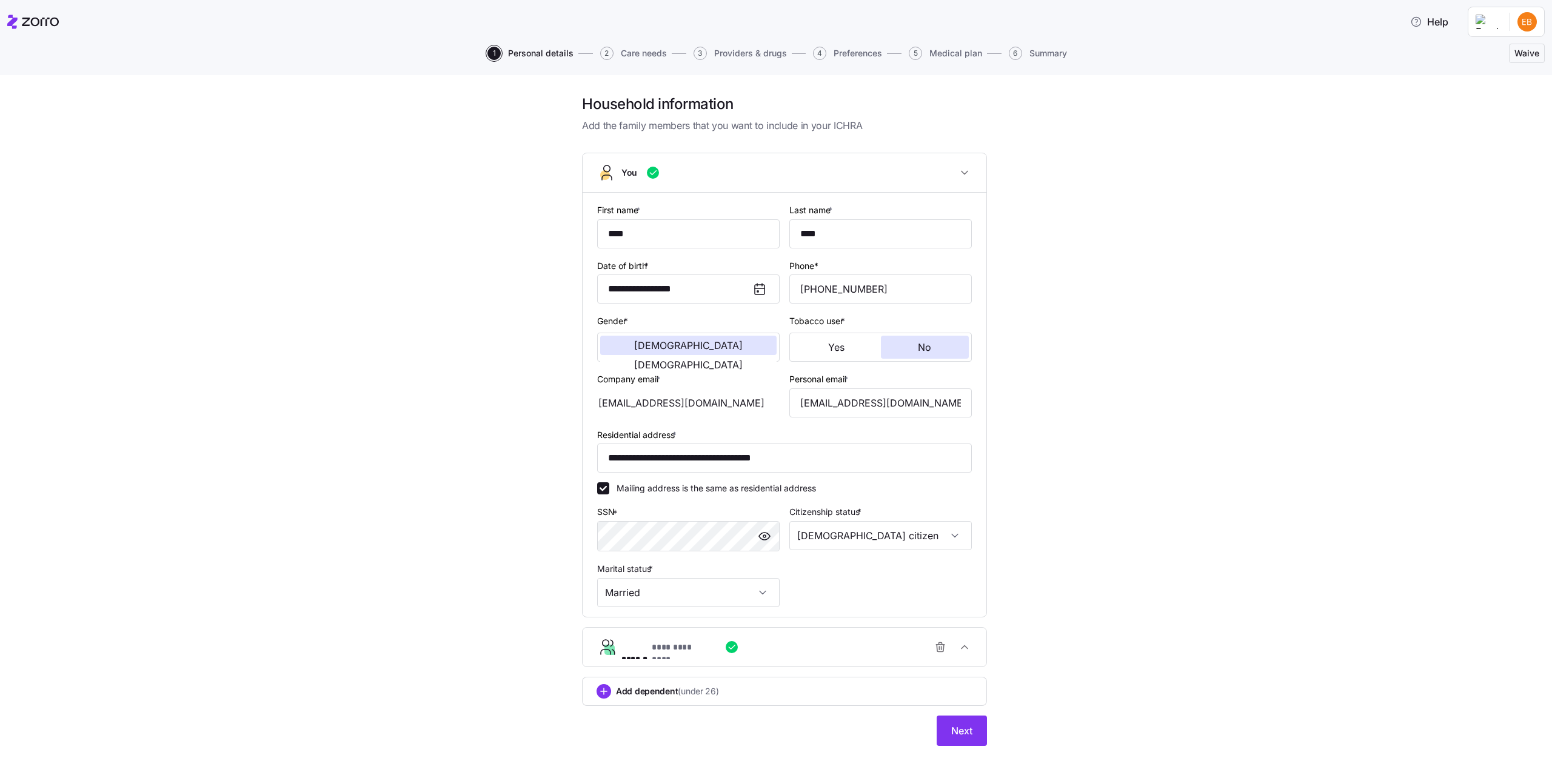
scroll to position [5, 0]
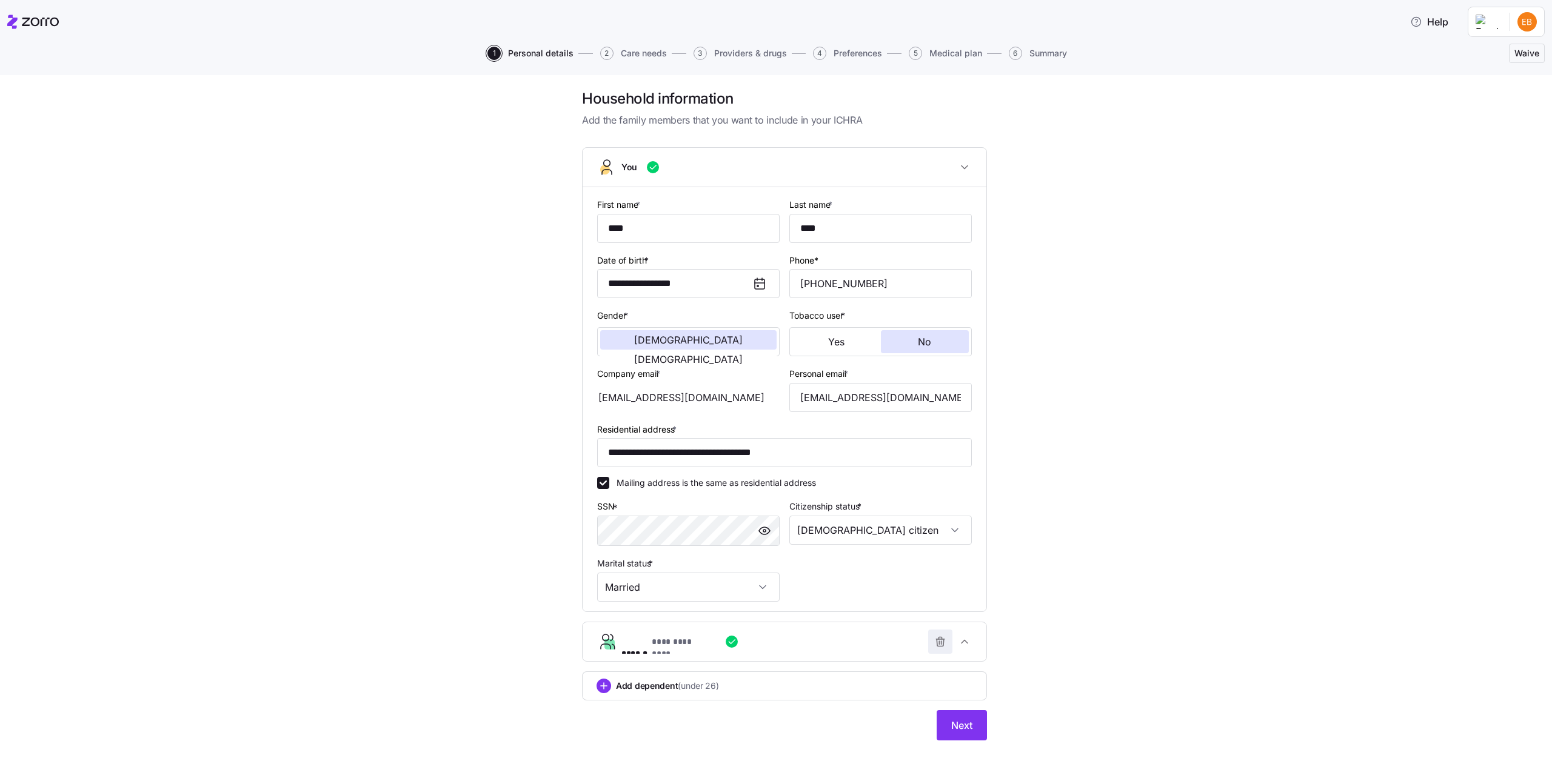
click at [938, 643] on icon "button" at bounding box center [940, 642] width 12 height 12
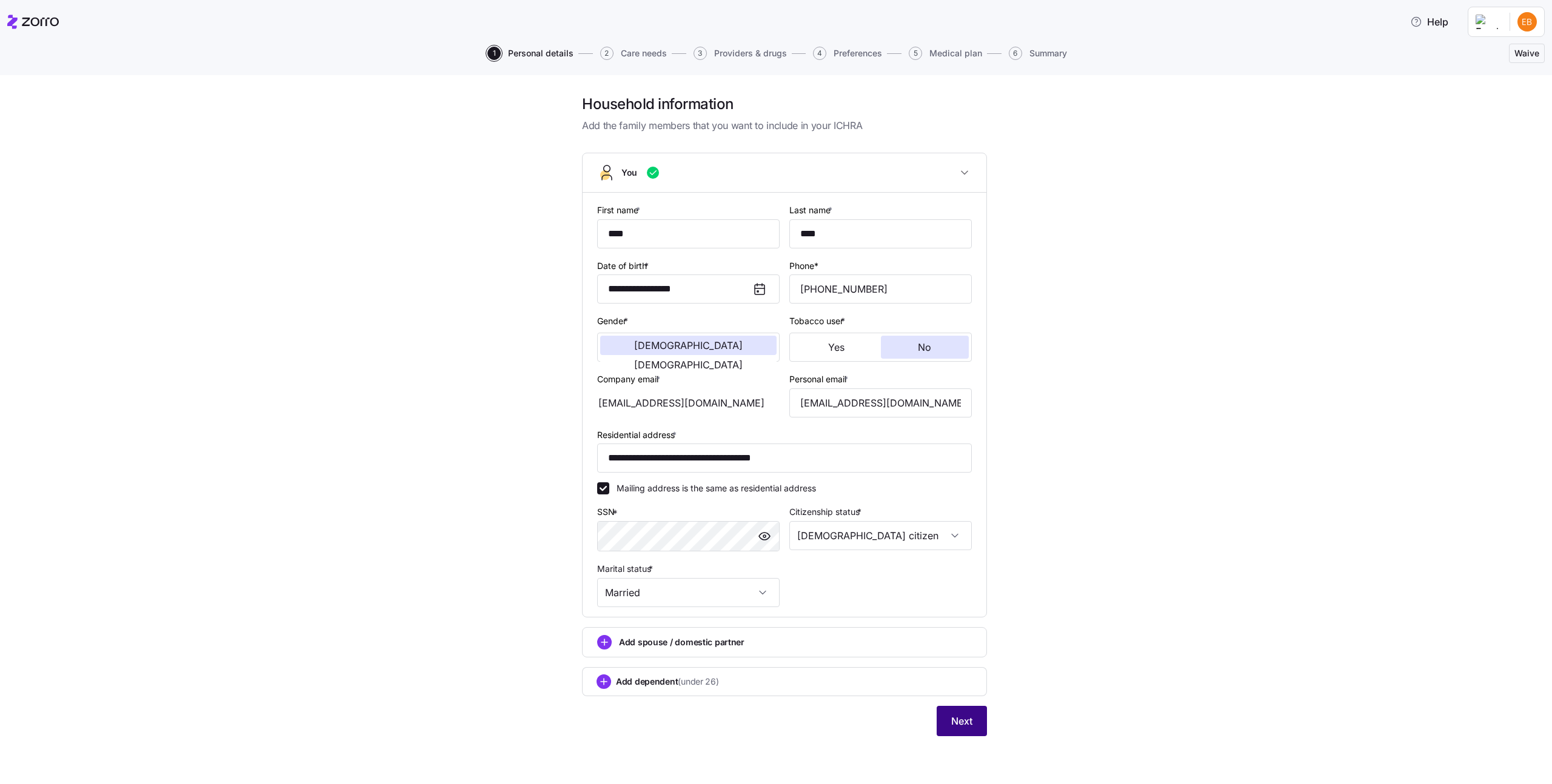
click at [964, 718] on span "Next" at bounding box center [961, 721] width 21 height 14
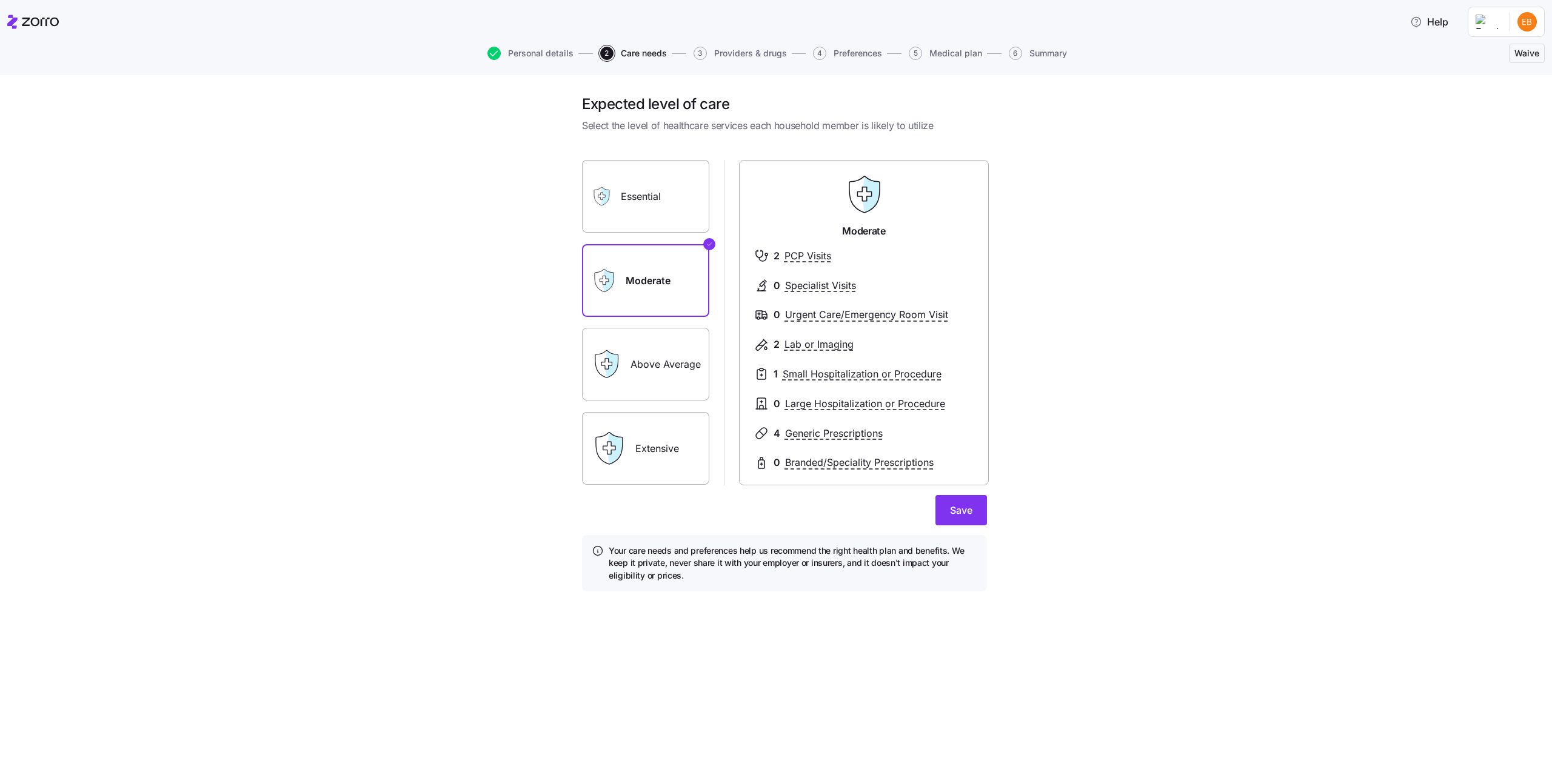
click at [661, 200] on label "Essential" at bounding box center [645, 196] width 127 height 72
click at [0, 0] on input "Essential" at bounding box center [0, 0] width 0 height 0
click at [956, 515] on span "Save" at bounding box center [961, 509] width 23 height 14
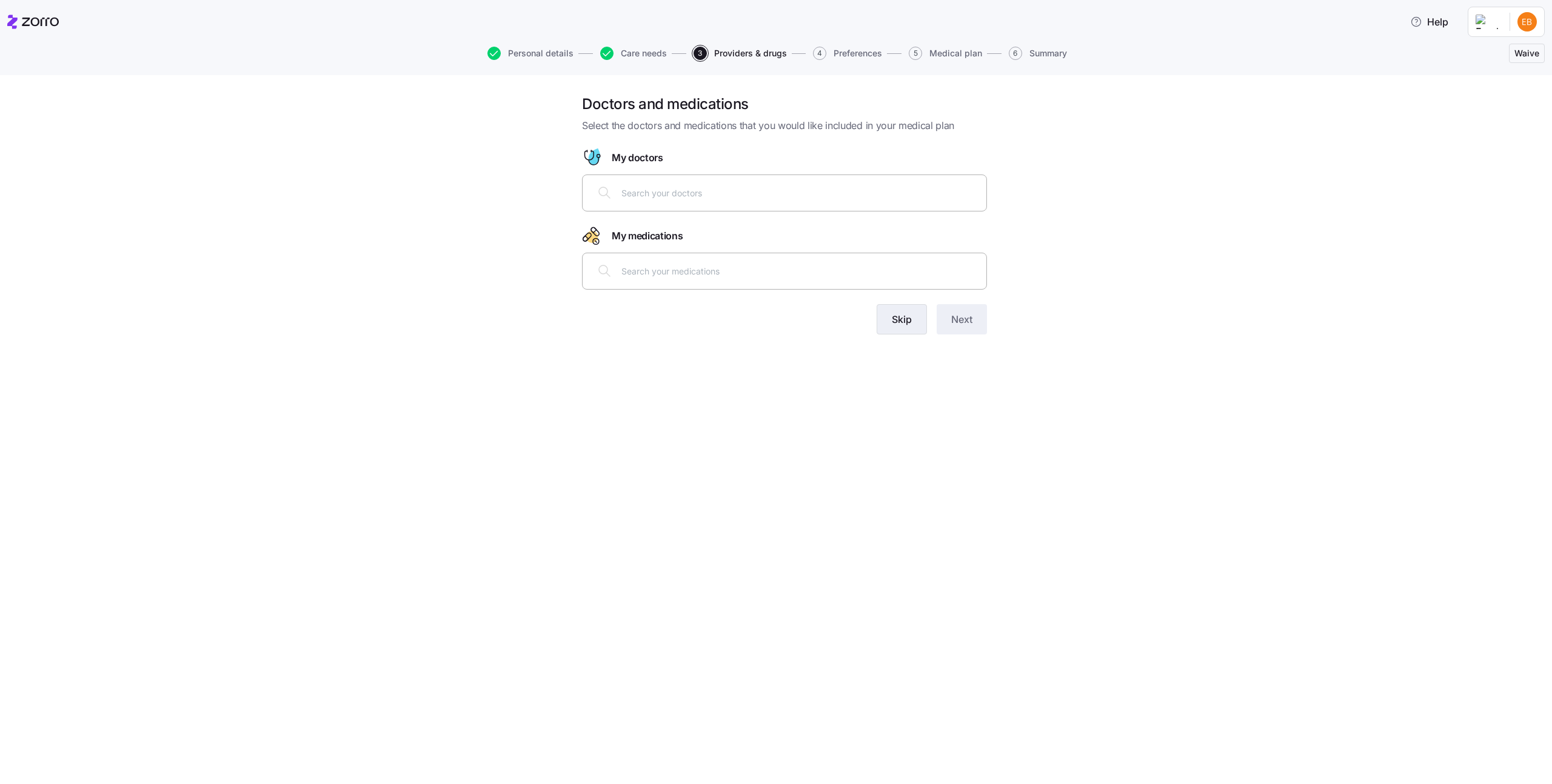
click at [892, 311] on button "Skip" at bounding box center [902, 319] width 51 height 30
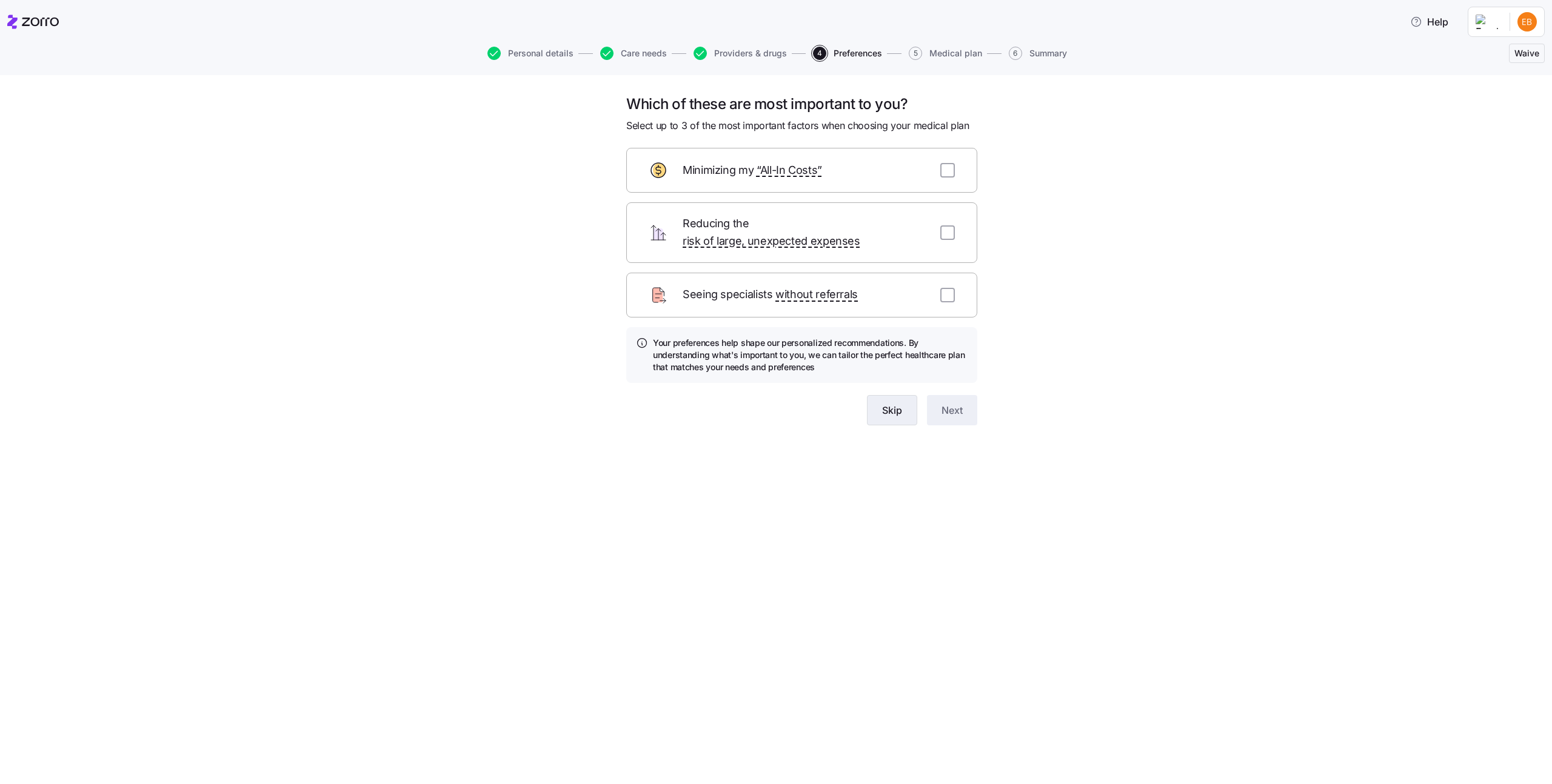
click at [909, 404] on button "Skip" at bounding box center [892, 410] width 51 height 30
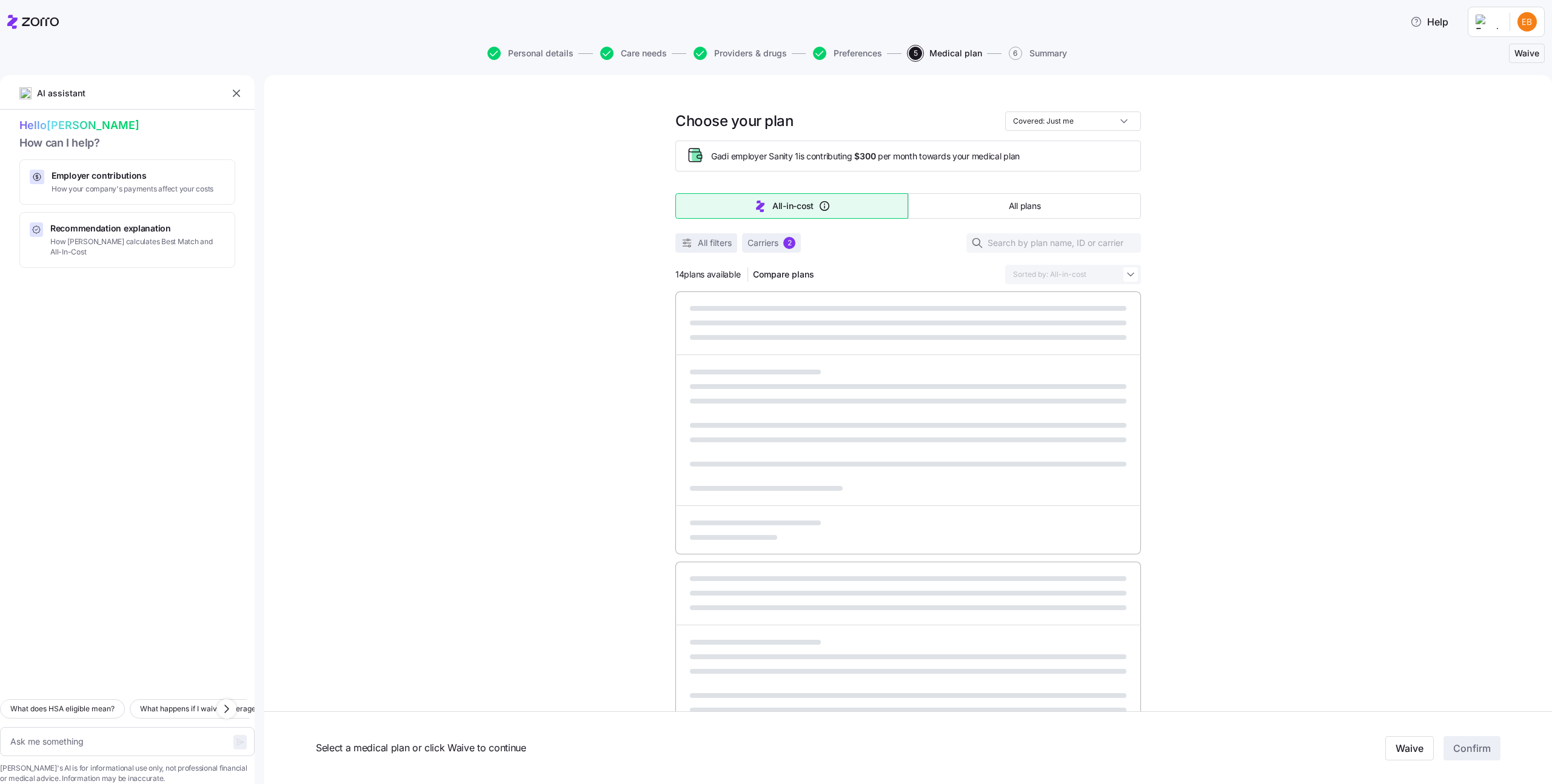
type textarea "x"
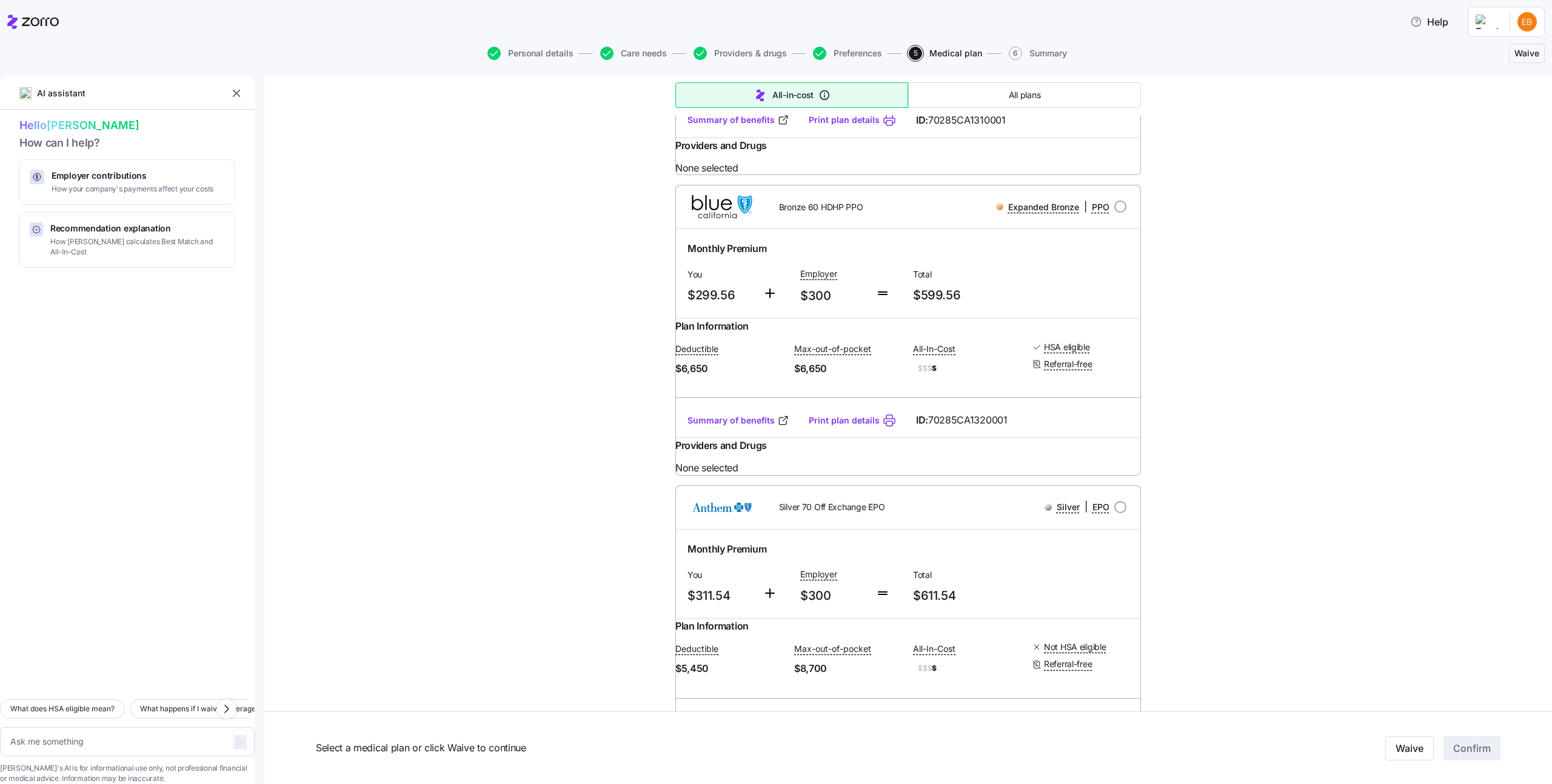
scroll to position [1015, 0]
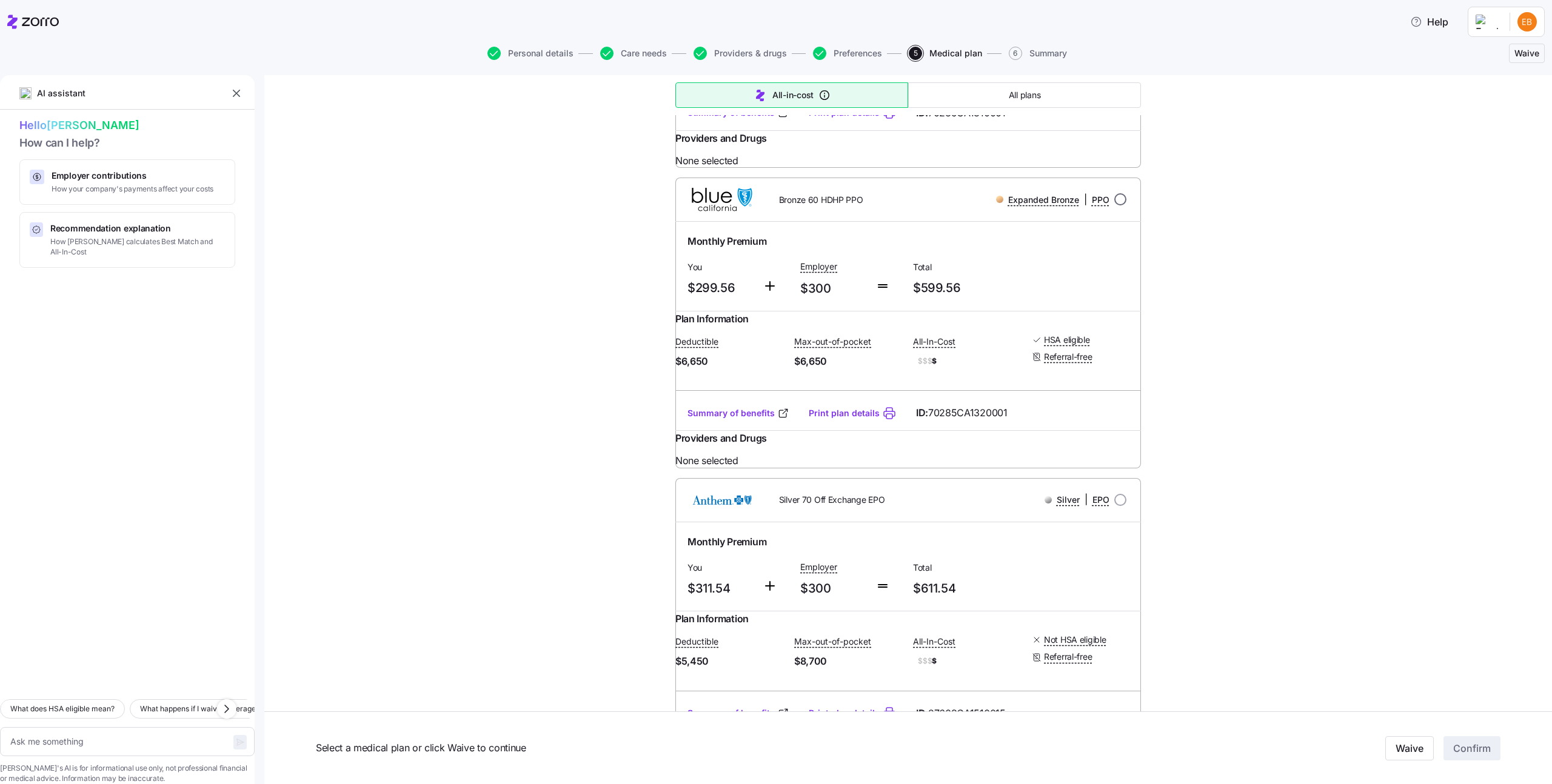
click at [1122, 205] on input "radio" at bounding box center [1121, 200] width 12 height 12
radio input "true"
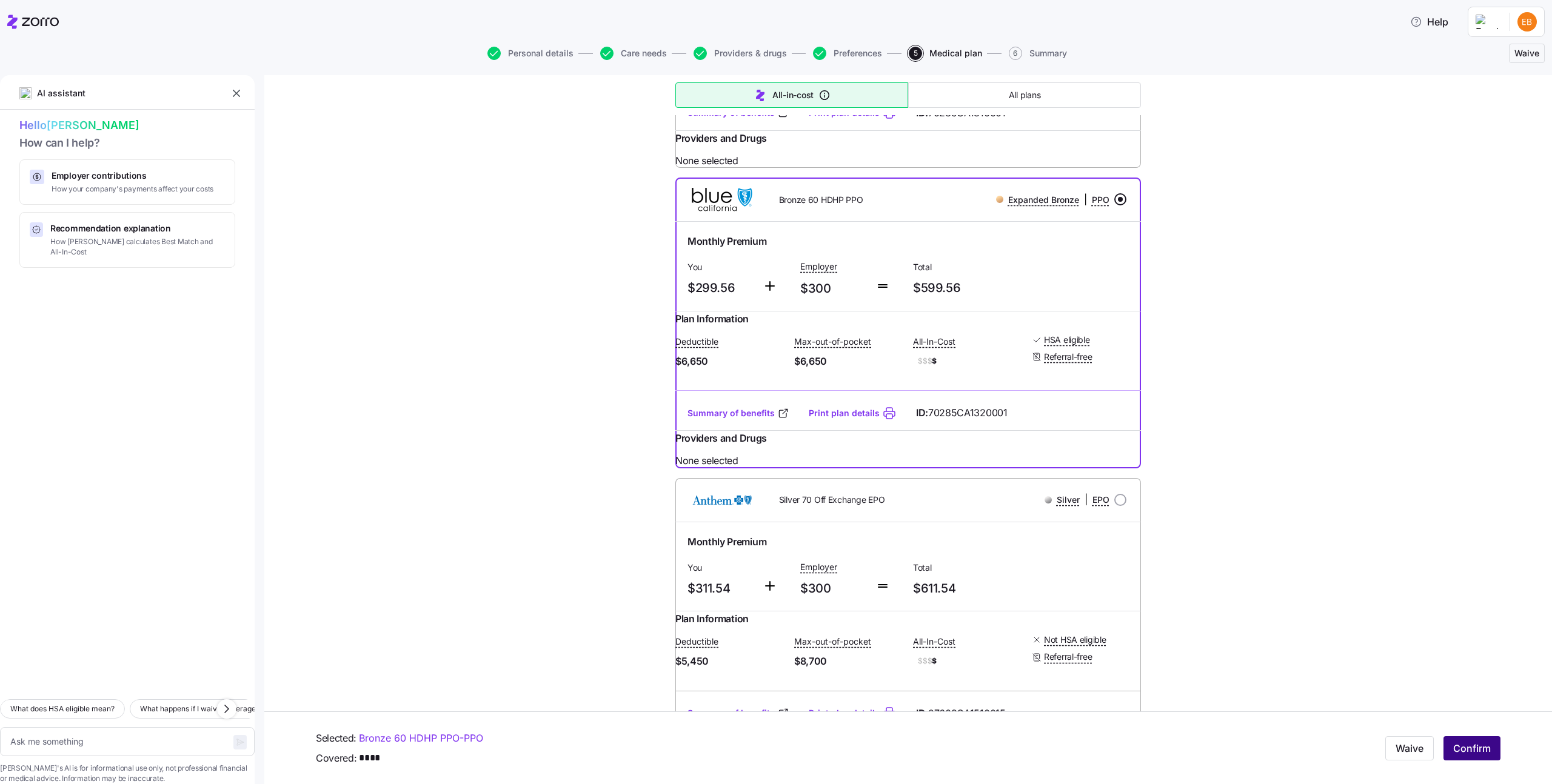
click at [1465, 746] on span "Confirm" at bounding box center [1472, 748] width 38 height 14
type textarea "x"
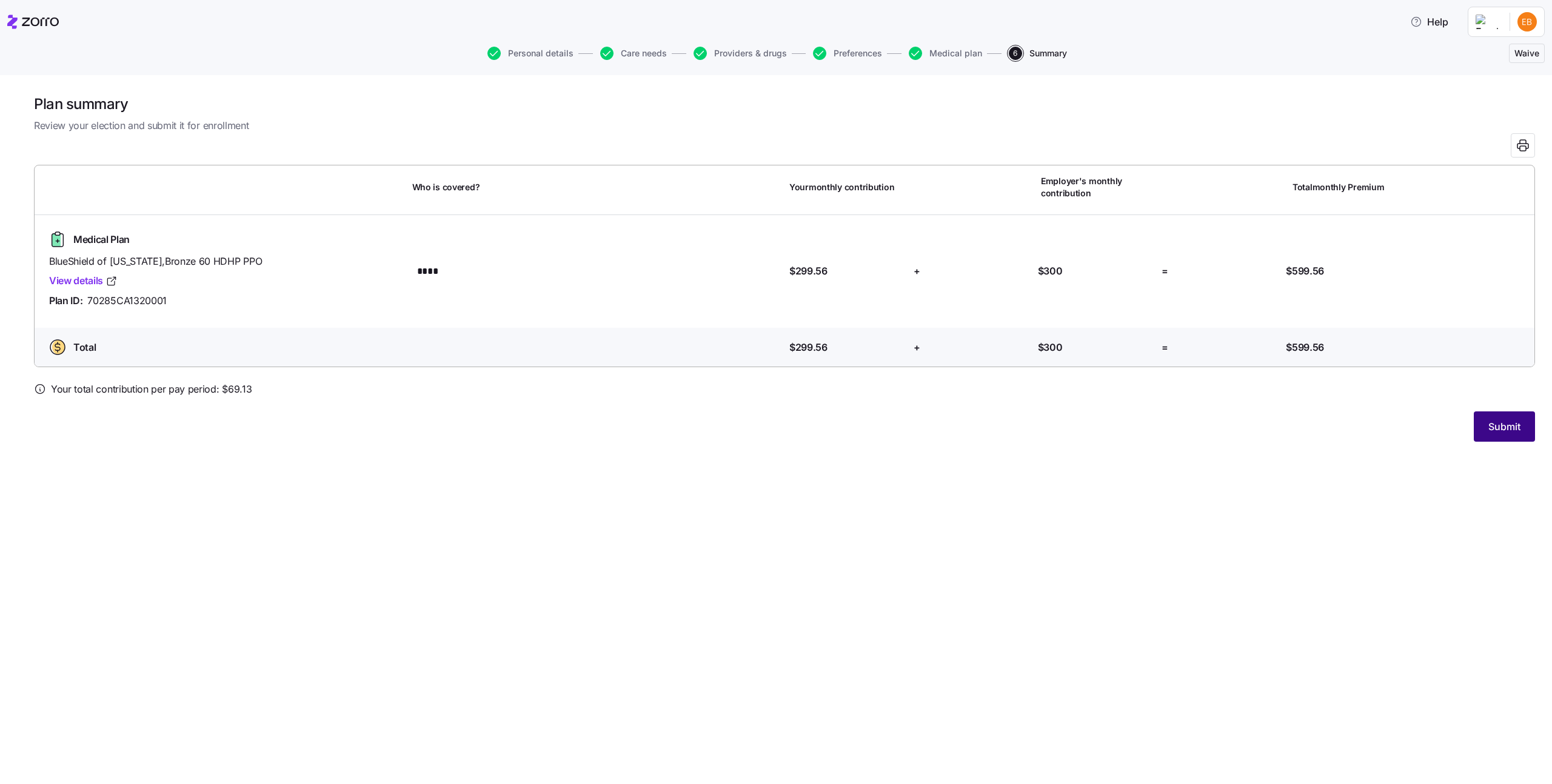
click at [1477, 413] on button "Submit" at bounding box center [1504, 427] width 62 height 30
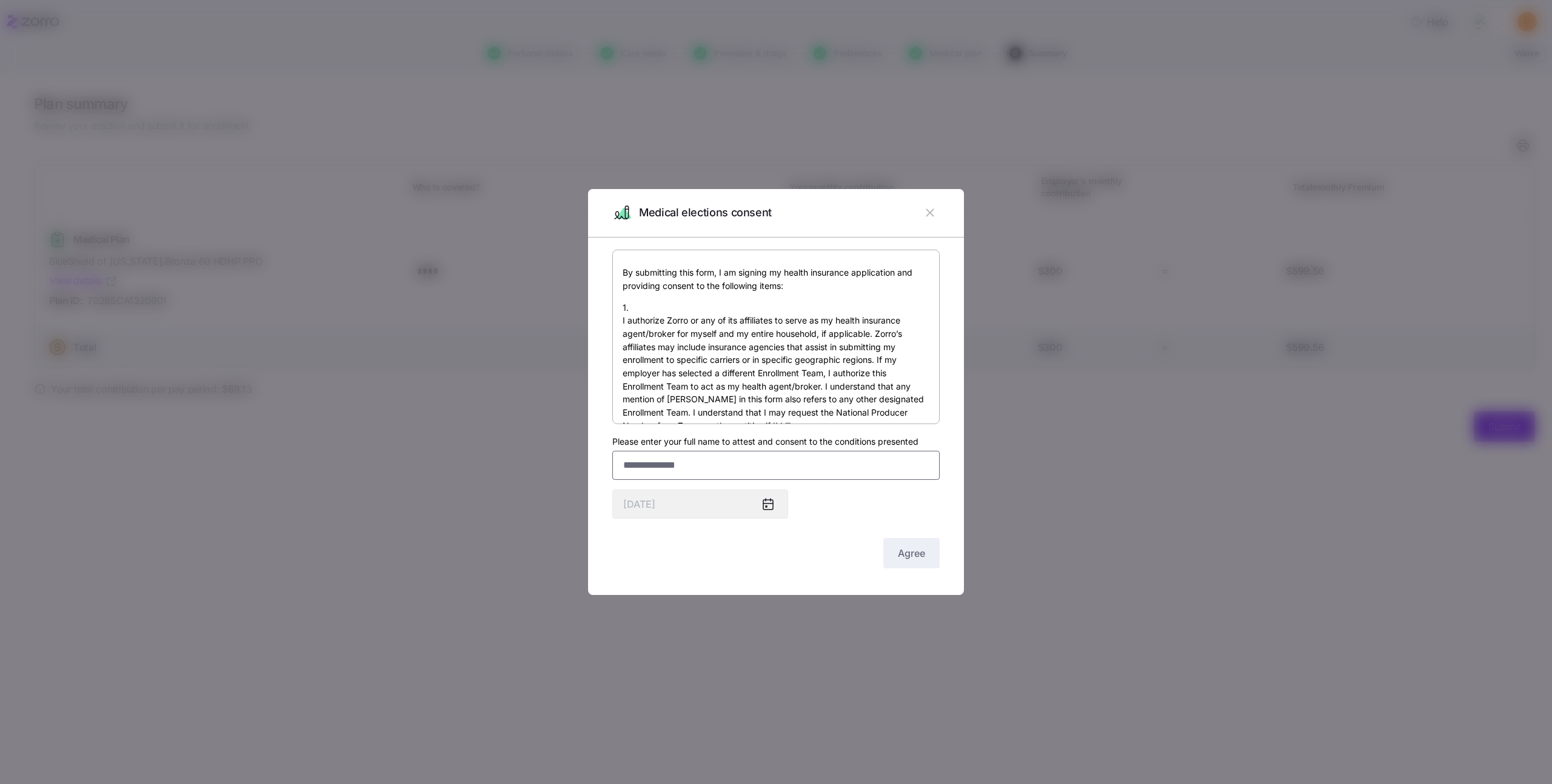
click at [817, 462] on input "Please enter your full name to attest and consent to the conditions presented" at bounding box center [776, 465] width 328 height 29
type input "*********"
click at [930, 543] on button "Agree" at bounding box center [911, 553] width 56 height 30
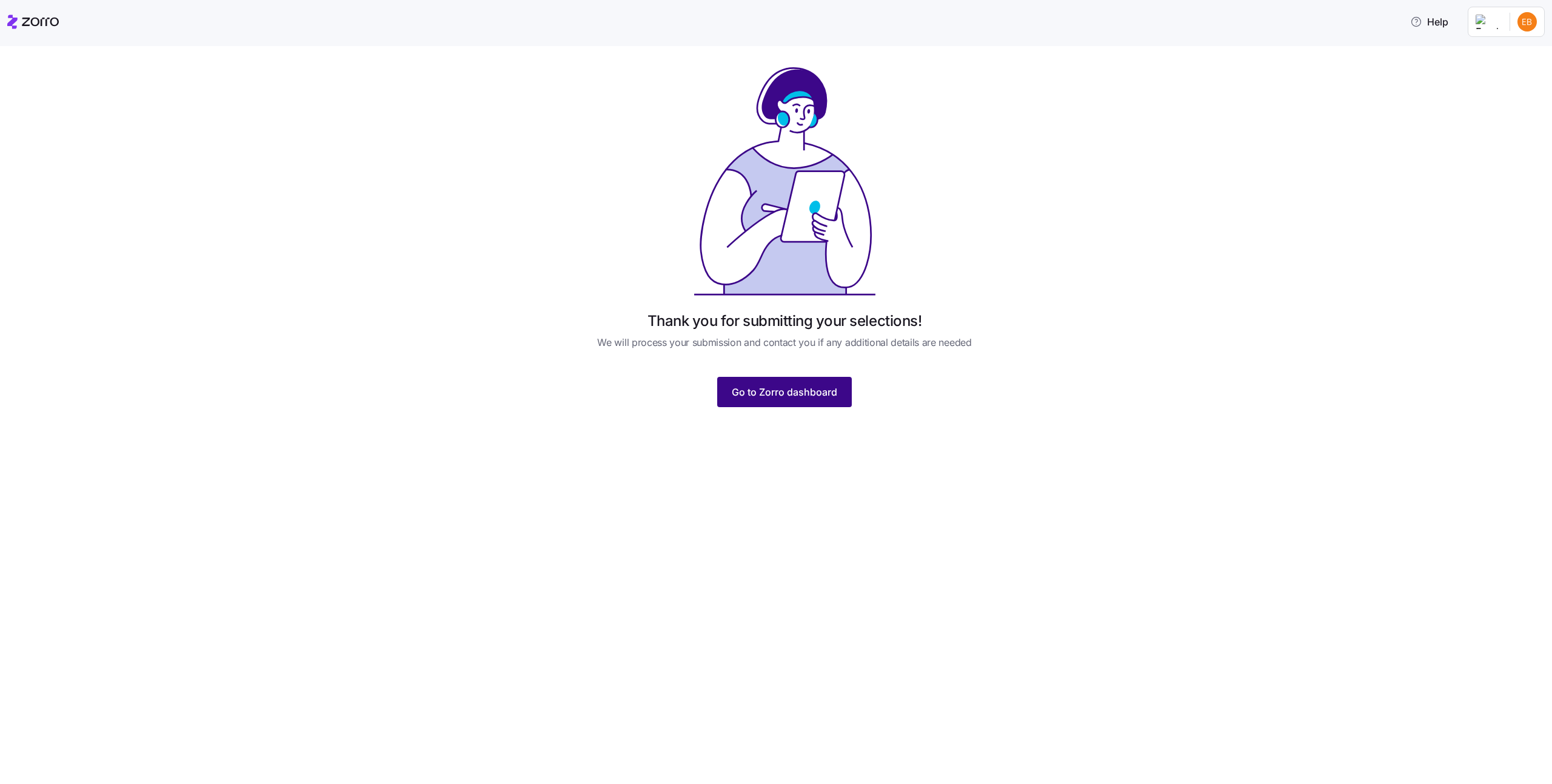
click at [821, 393] on span "Go to Zorro dashboard" at bounding box center [784, 392] width 105 height 14
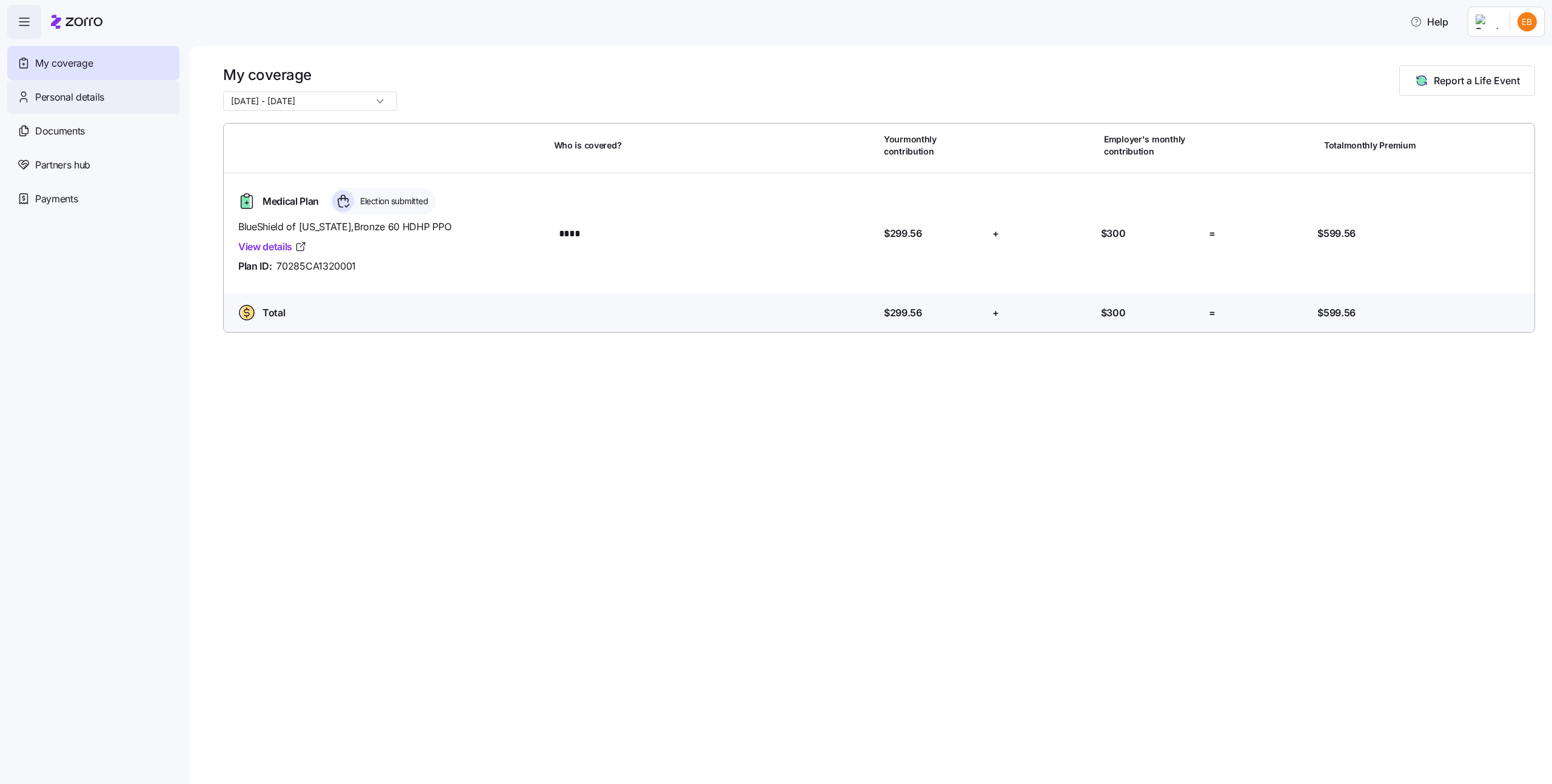
click at [105, 88] on div "Personal details" at bounding box center [94, 97] width 172 height 34
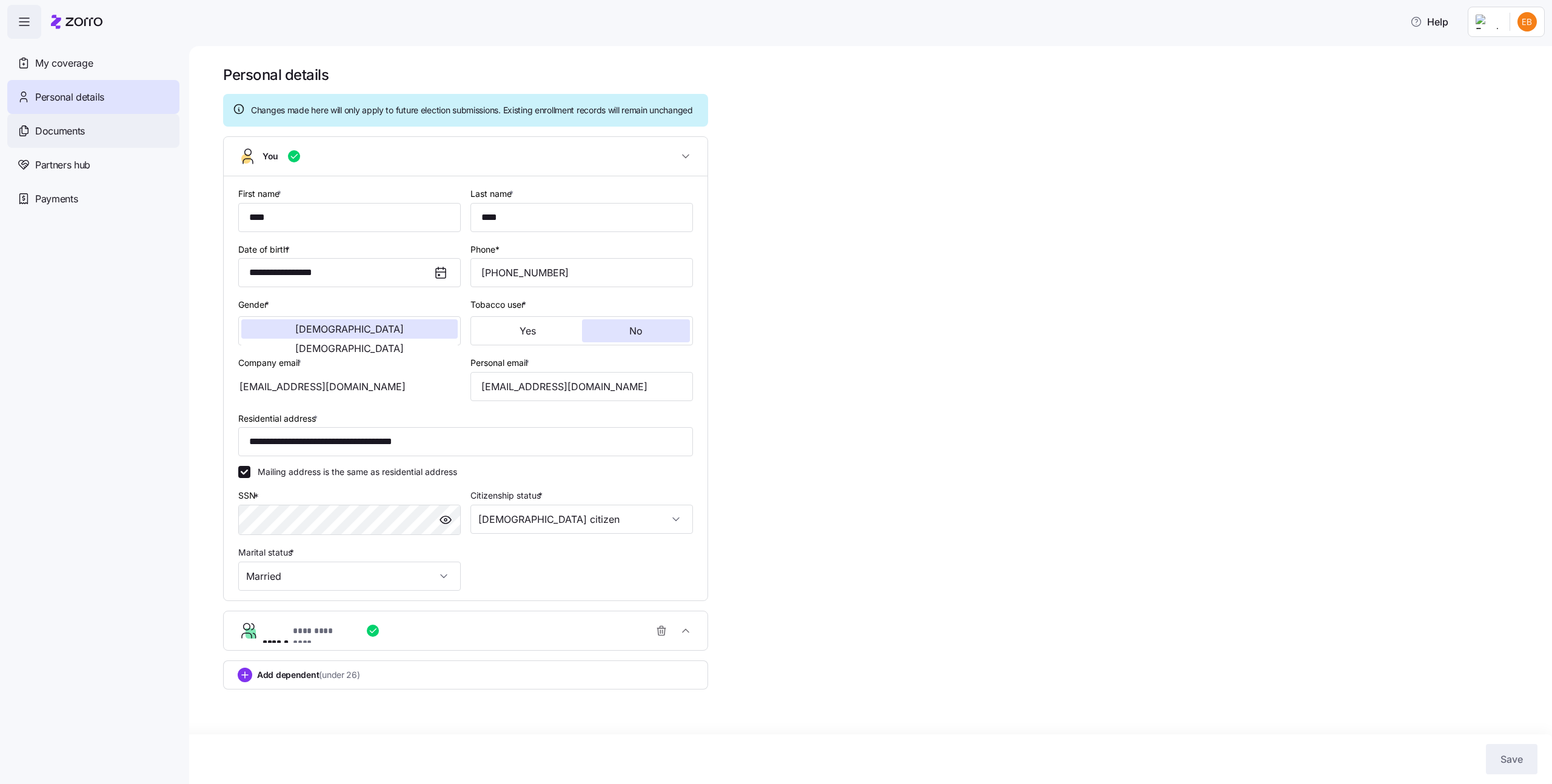
click at [113, 135] on div "Documents" at bounding box center [94, 131] width 172 height 34
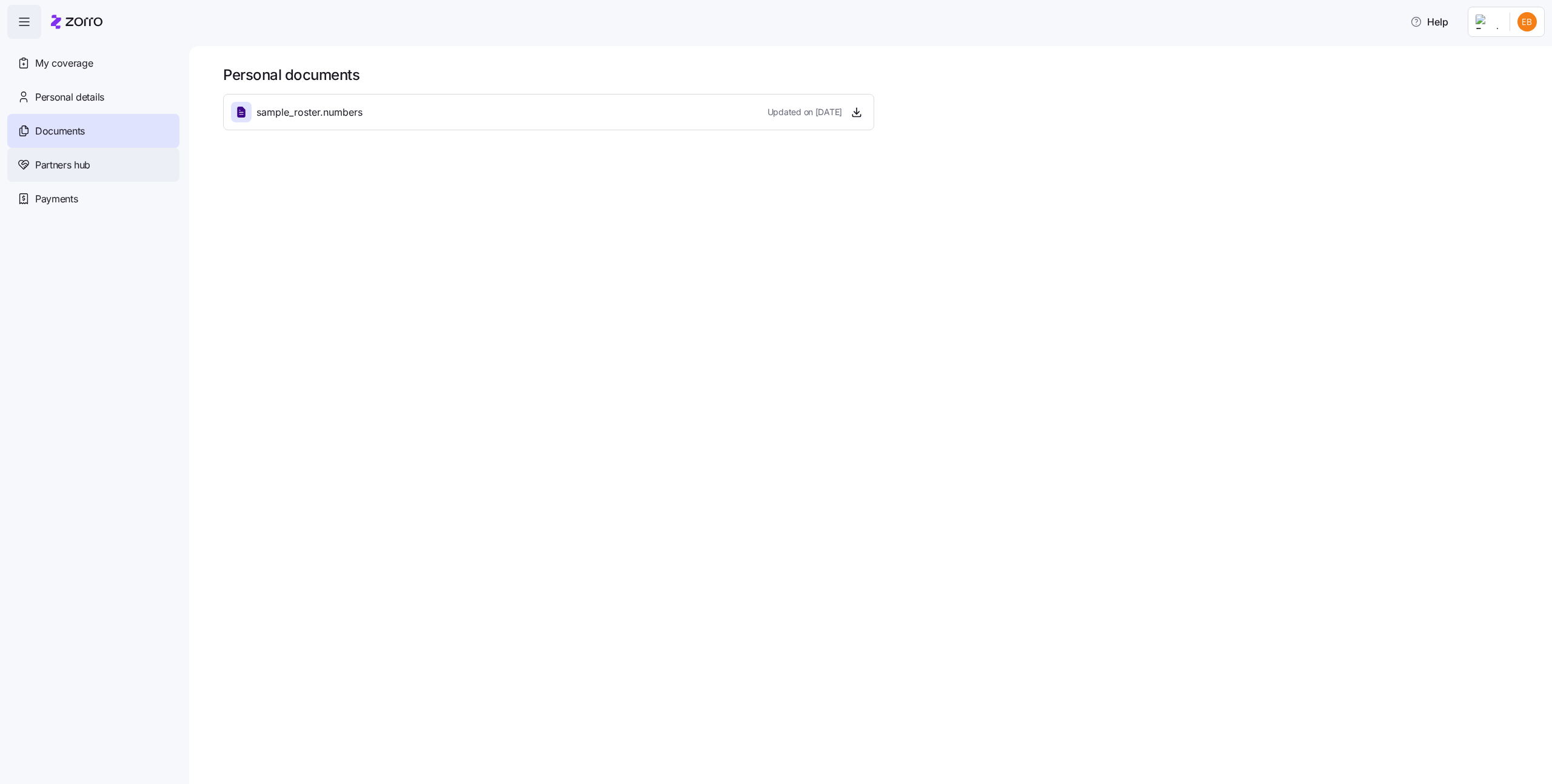
click at [107, 160] on div "Partners hub" at bounding box center [94, 165] width 172 height 34
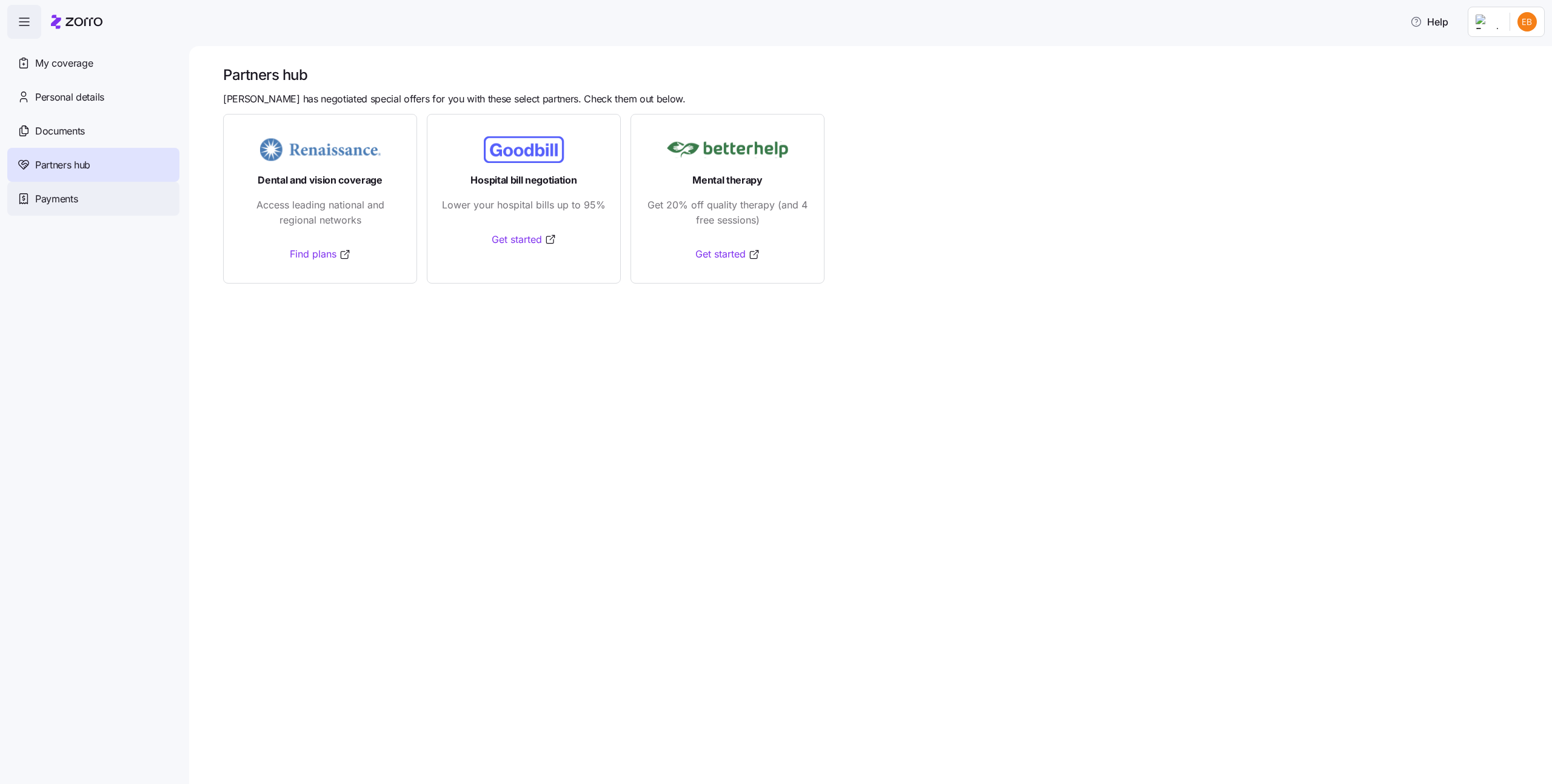
click at [107, 189] on div "Payments" at bounding box center [94, 199] width 172 height 34
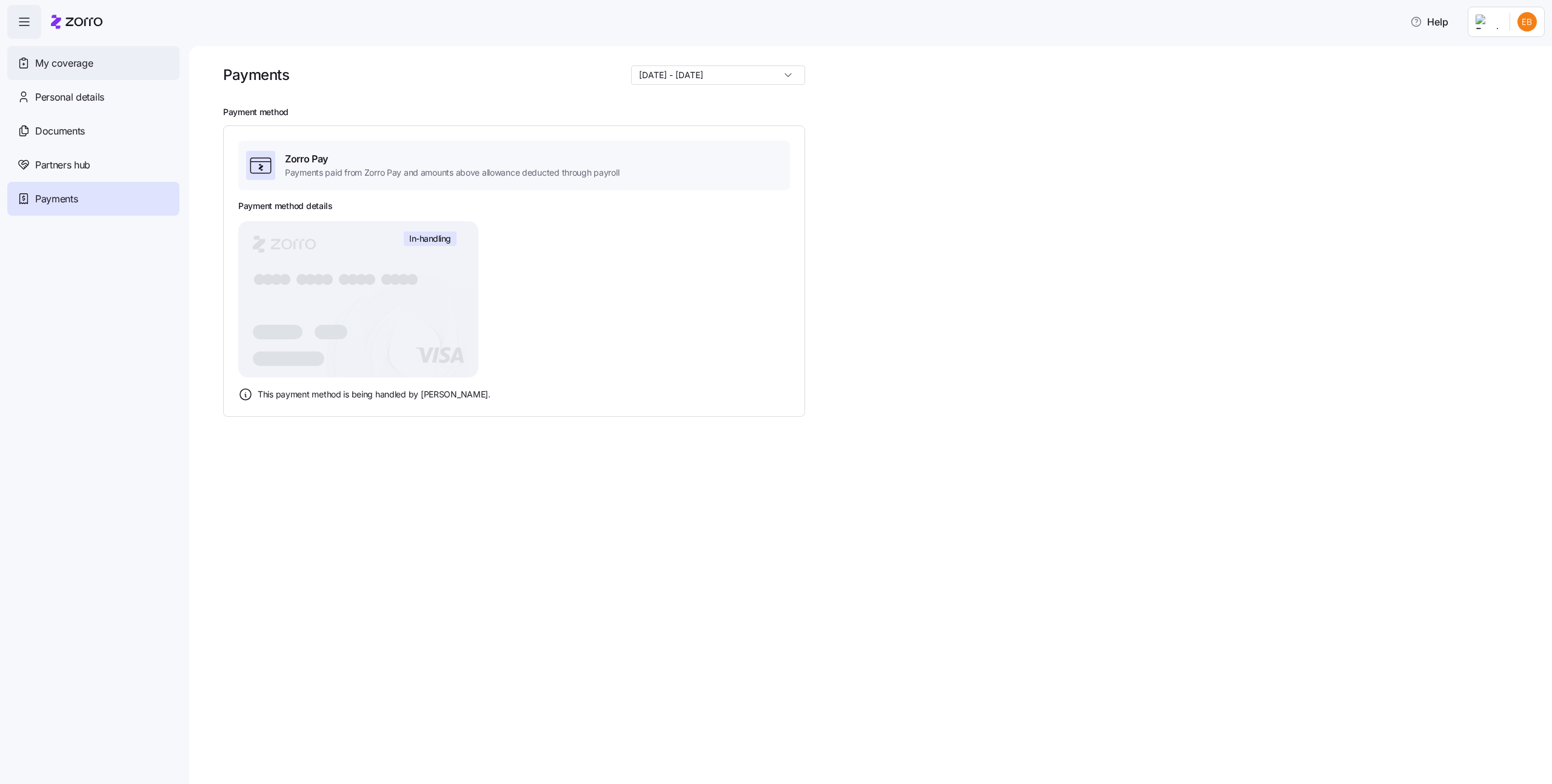
click at [95, 65] on div "My coverage" at bounding box center [94, 63] width 172 height 34
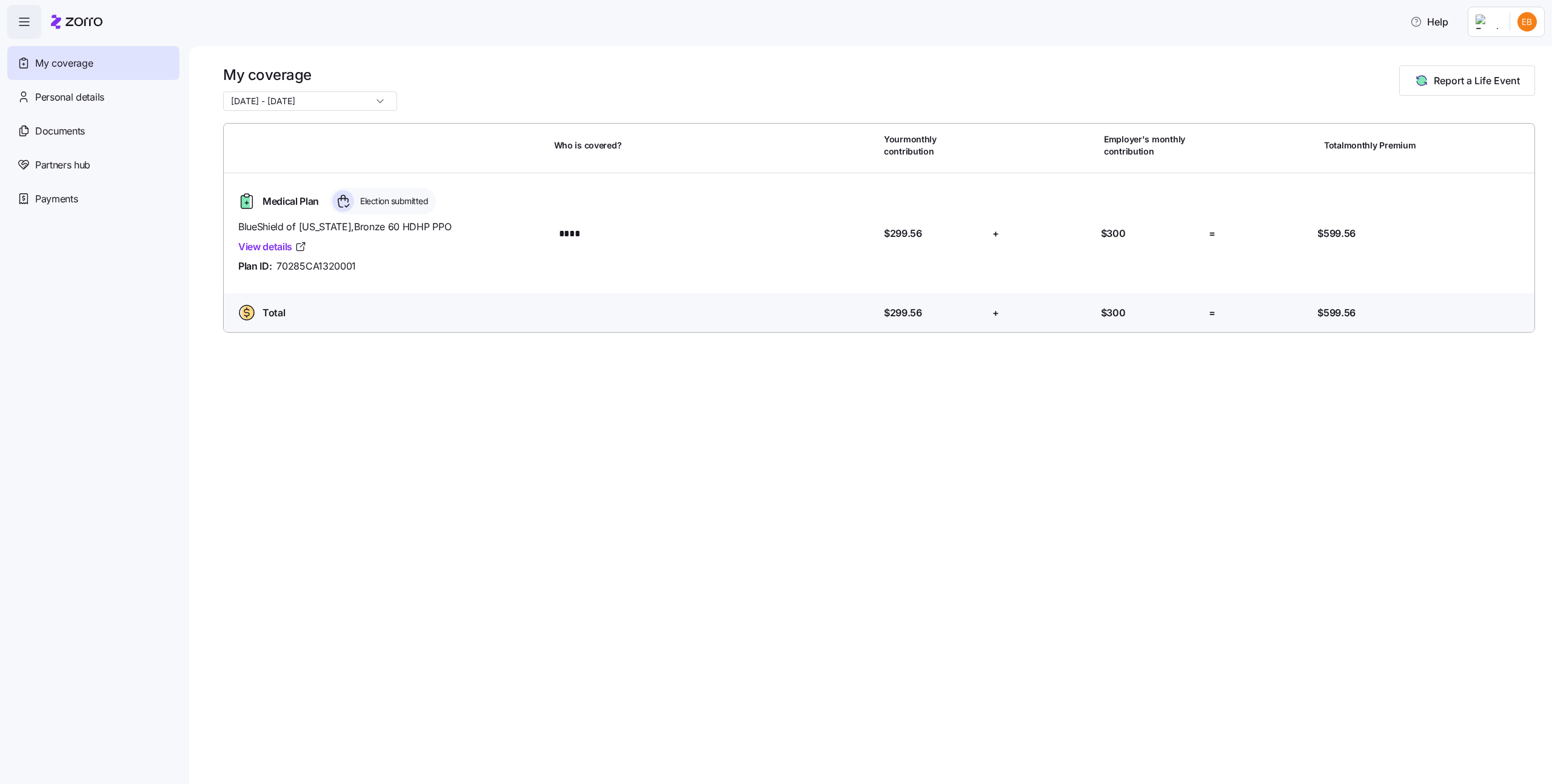
click at [353, 100] on input "[DATE] - [DATE]" at bounding box center [310, 101] width 174 height 19
click at [334, 152] on div "[DATE] - [DATE]" at bounding box center [294, 152] width 132 height 20
click at [336, 99] on input "[DATE] - [DATE]" at bounding box center [310, 101] width 174 height 19
click at [328, 122] on div "[DATE] - [DATE]" at bounding box center [294, 131] width 132 height 20
click at [329, 99] on input "[DATE] - [DATE]" at bounding box center [310, 101] width 174 height 19
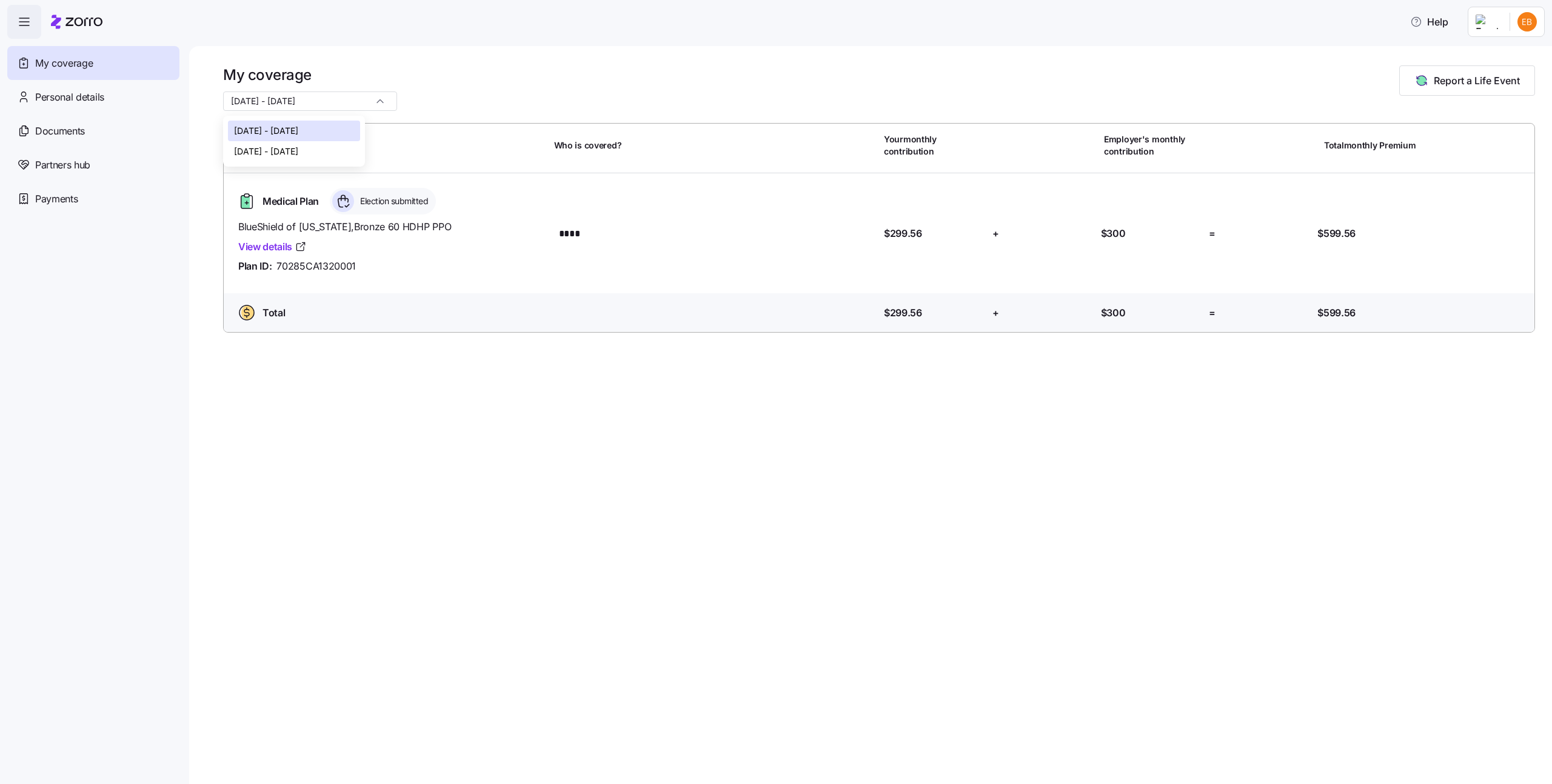
click at [298, 149] on span "[DATE] - [DATE]" at bounding box center [266, 152] width 64 height 13
click at [458, 82] on div "My coverage 11/01/2025 - 12/31/2025 Report a Life Event" at bounding box center [879, 88] width 1312 height 45
click at [63, 94] on span "Personal details" at bounding box center [70, 97] width 69 height 15
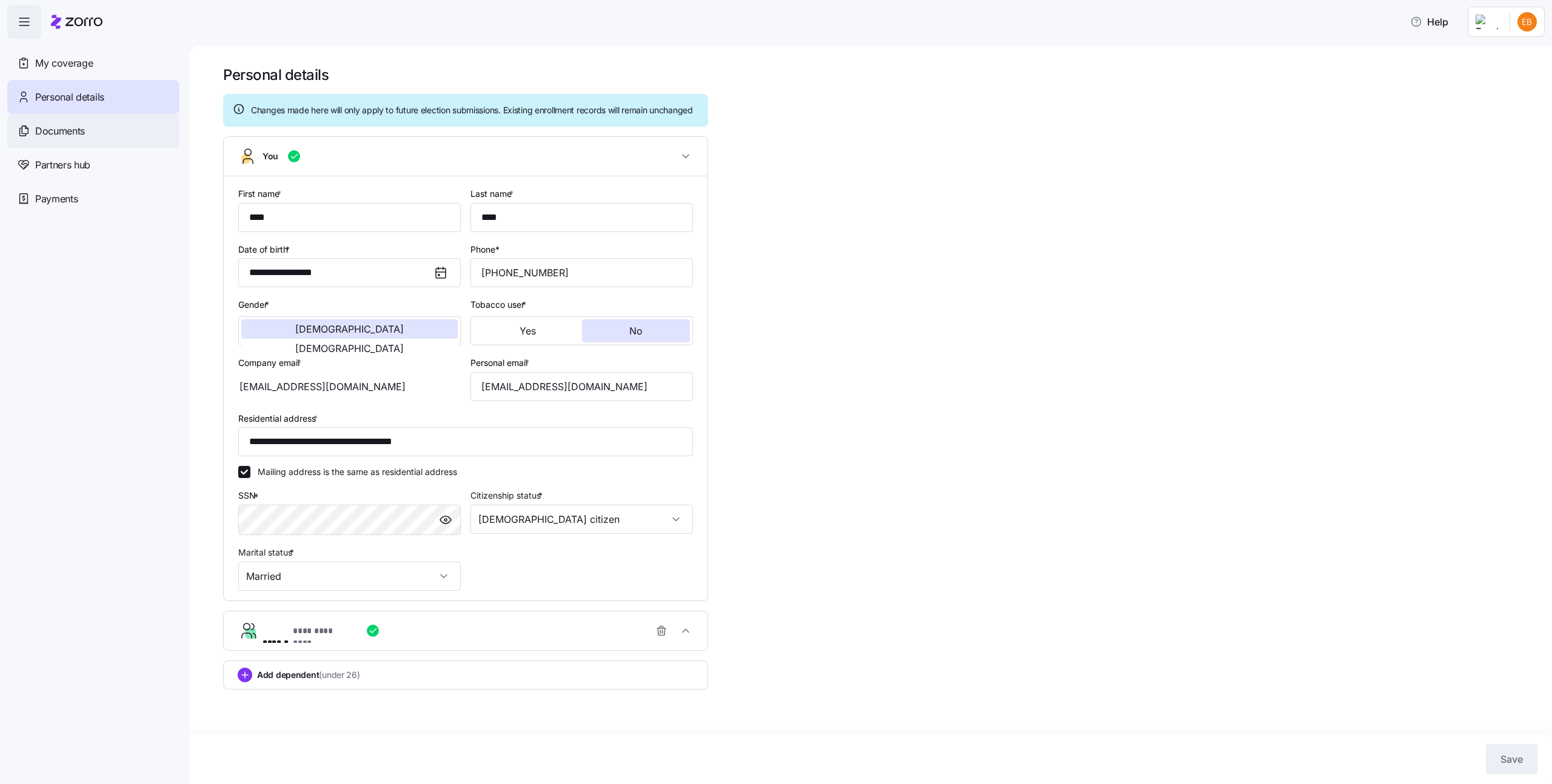
click at [115, 129] on div "Documents" at bounding box center [94, 131] width 172 height 34
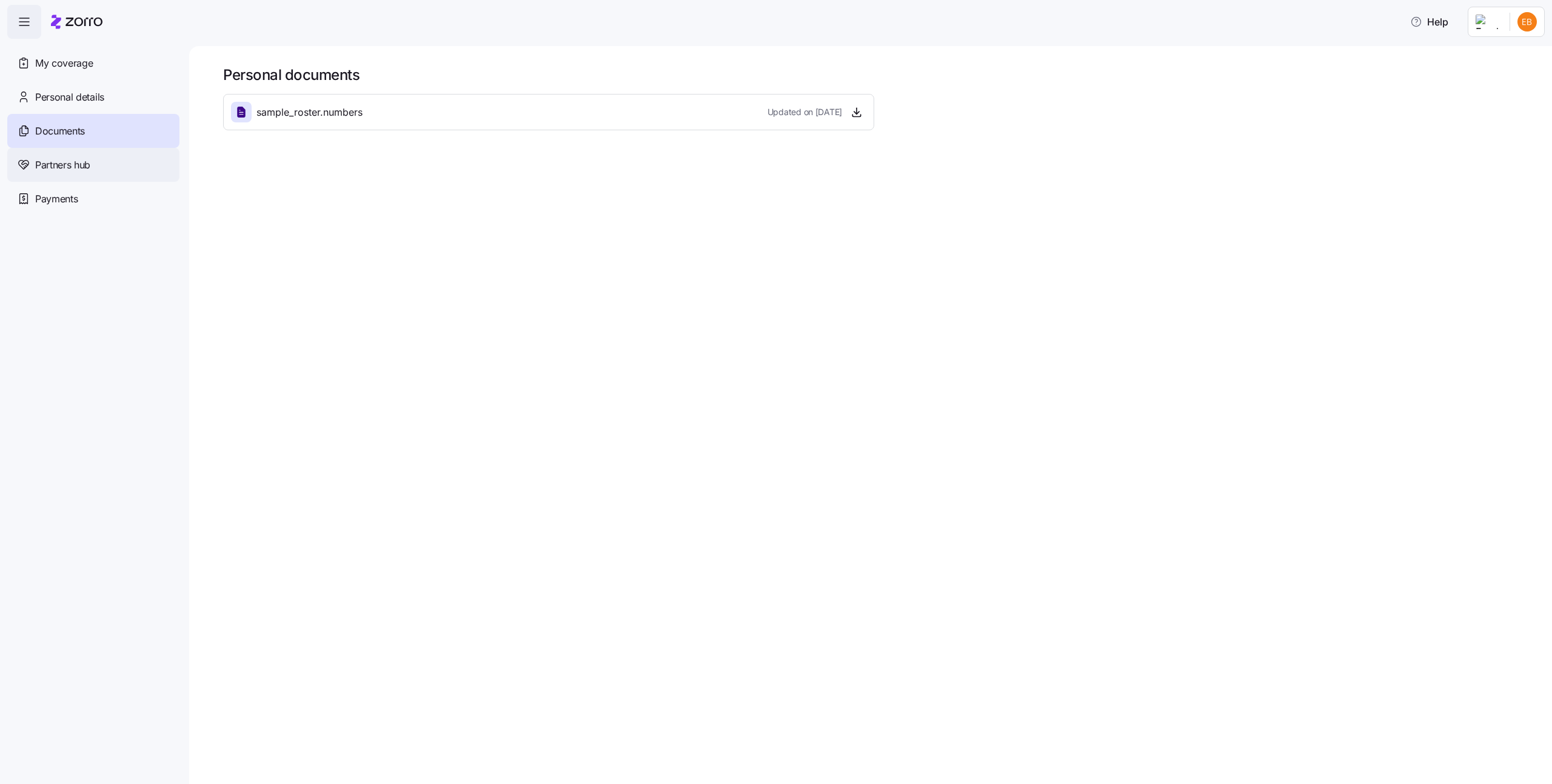
click at [120, 155] on div "Partners hub" at bounding box center [94, 165] width 172 height 34
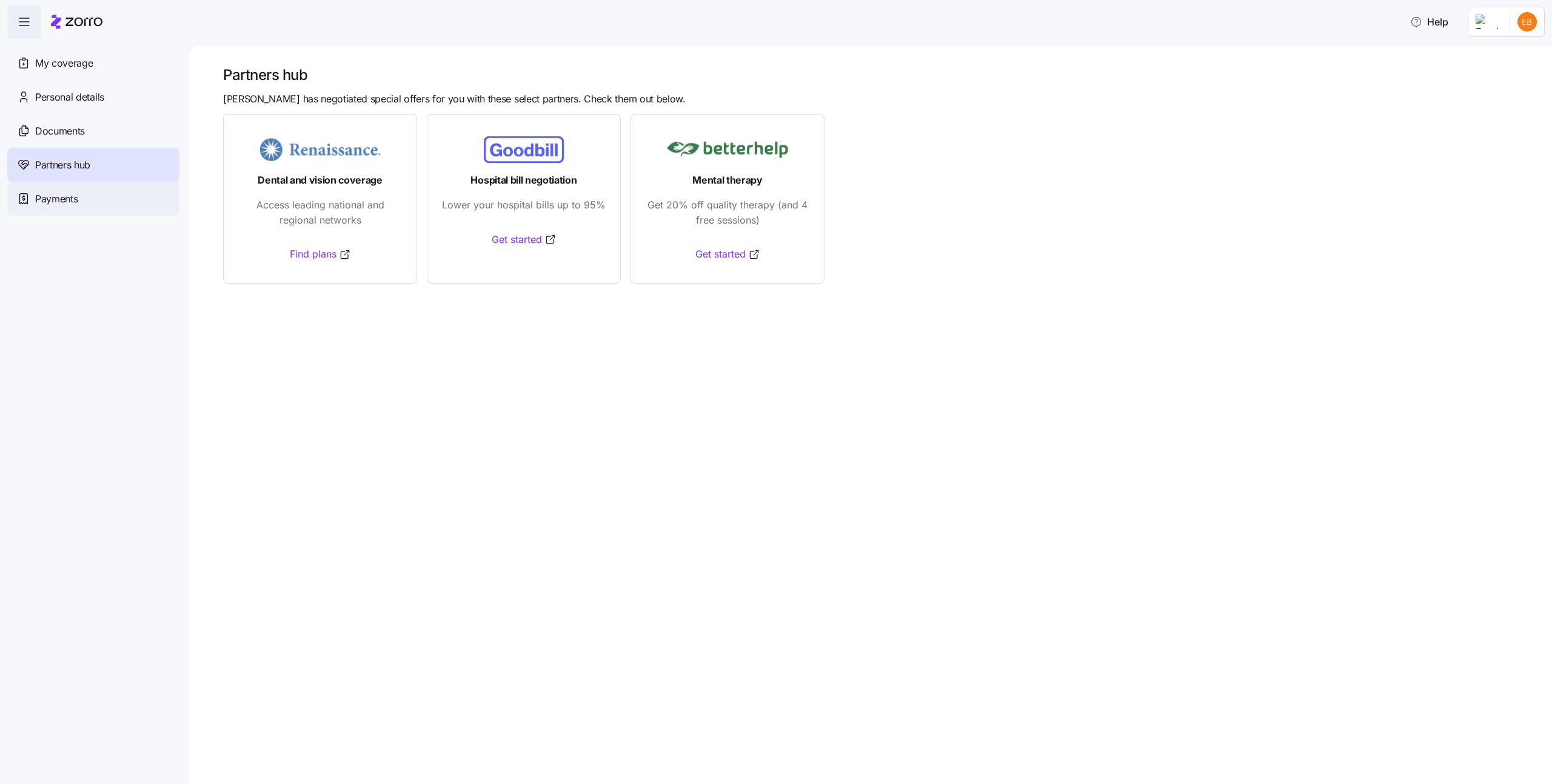
click at [110, 192] on div "Payments" at bounding box center [94, 199] width 172 height 34
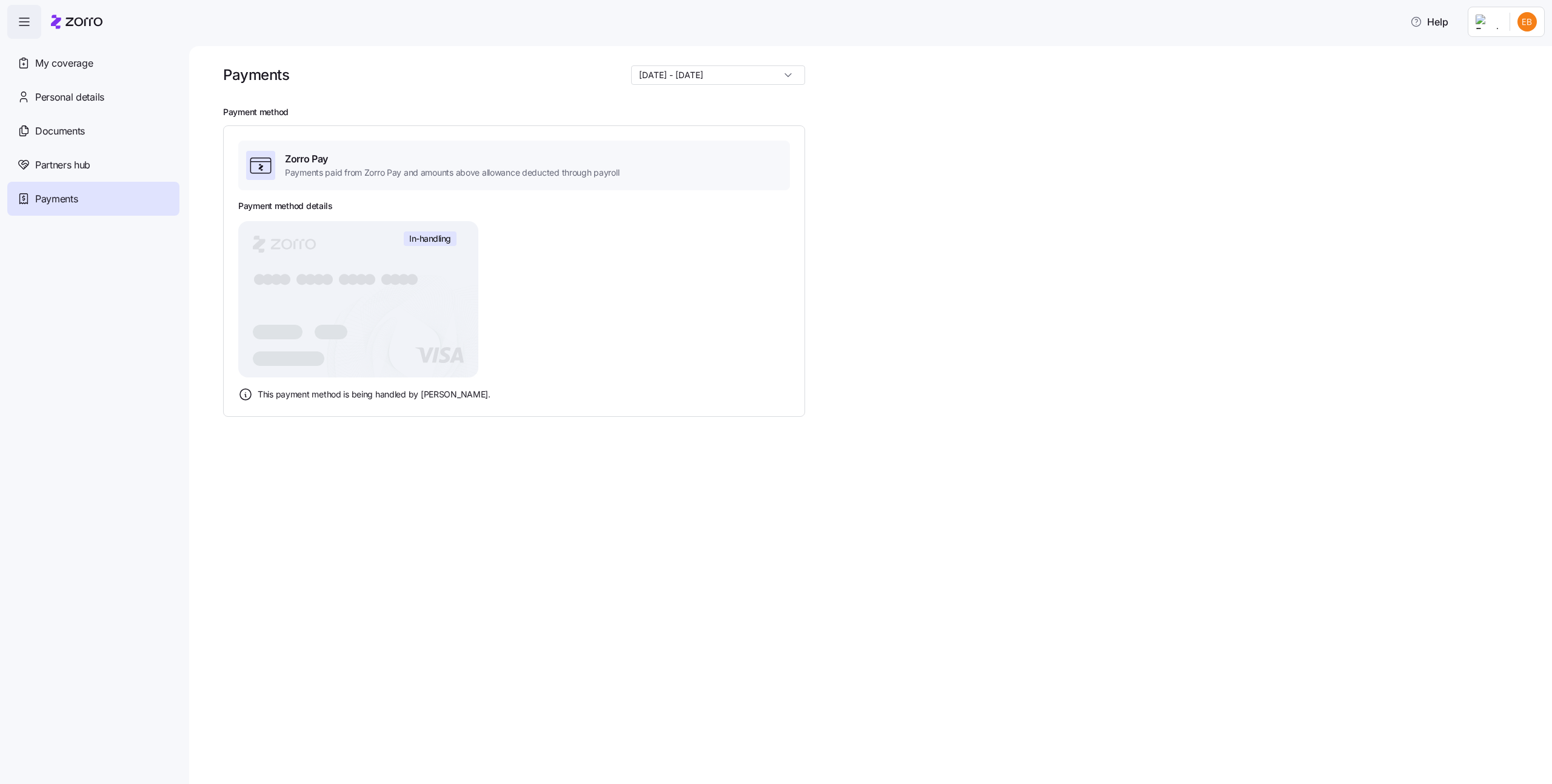
click at [777, 72] on input "[DATE] - [DATE]" at bounding box center [718, 75] width 174 height 19
click at [738, 126] on span "[DATE] - [DATE]" at bounding box center [706, 125] width 64 height 13
click at [98, 95] on span "Personal details" at bounding box center [70, 97] width 69 height 15
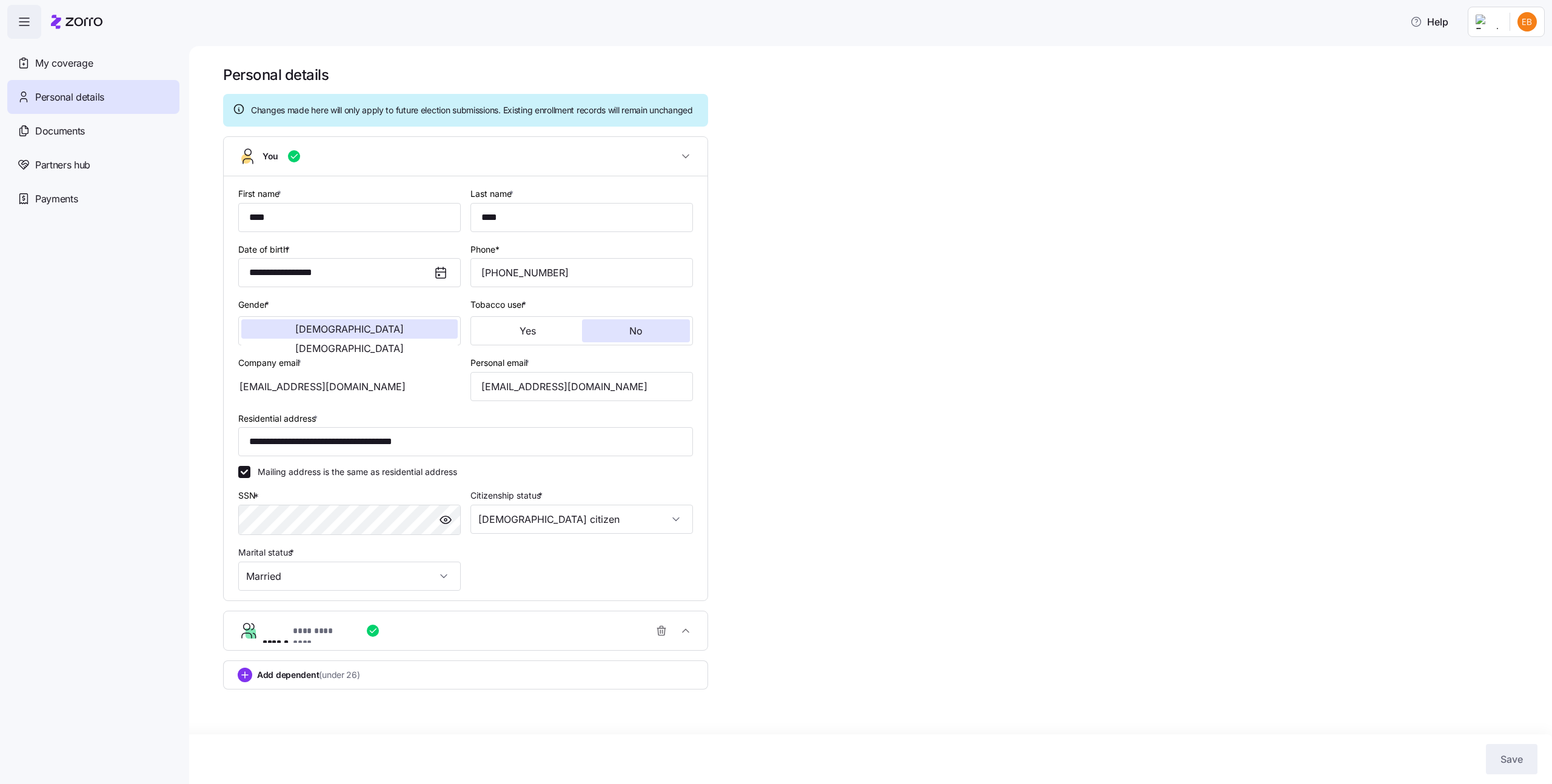
click at [506, 638] on div "**********" at bounding box center [471, 631] width 416 height 24
click at [122, 66] on div "My coverage" at bounding box center [94, 63] width 172 height 34
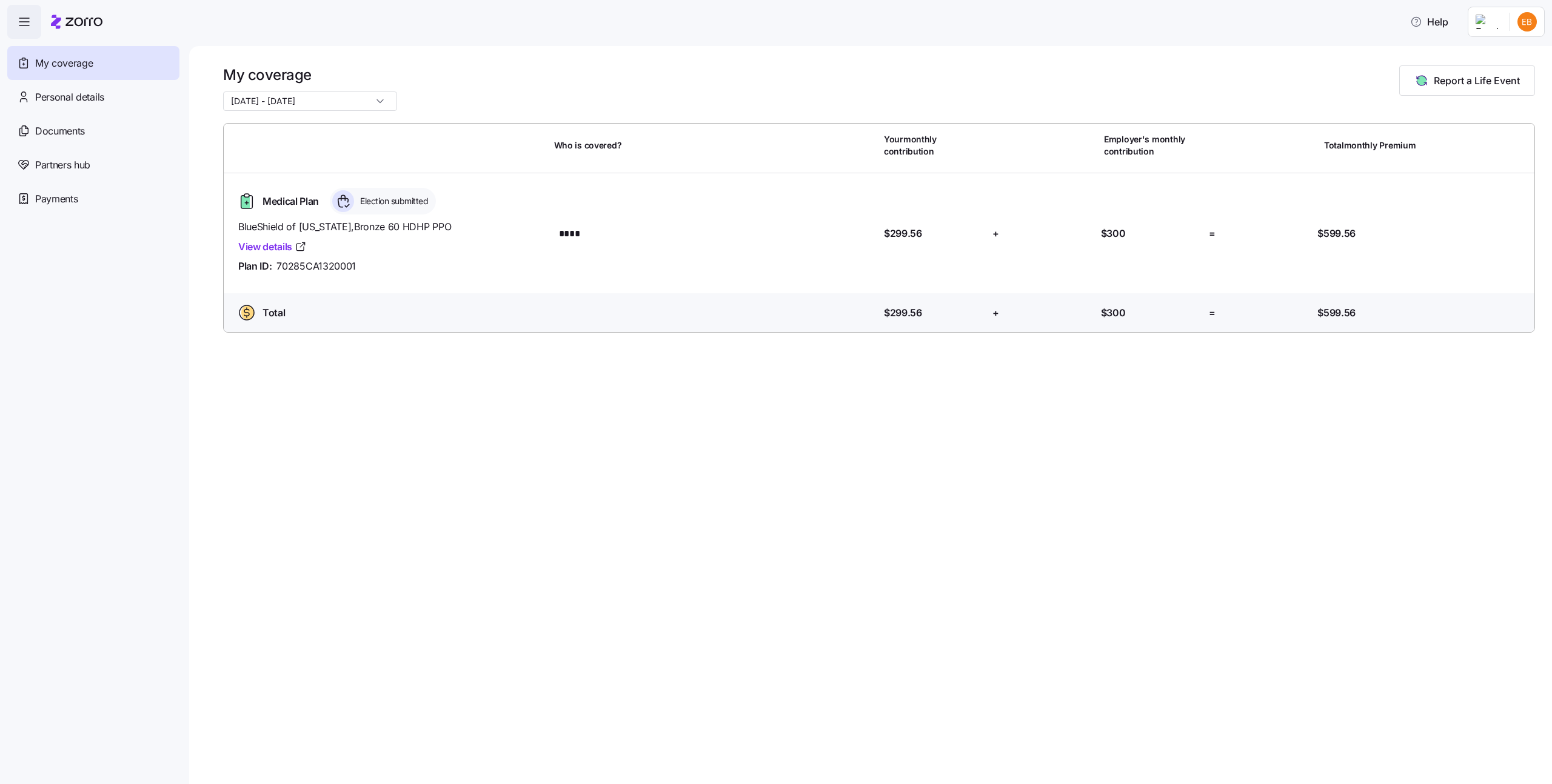
click at [347, 98] on input "[DATE] - [DATE]" at bounding box center [310, 101] width 174 height 19
click at [298, 150] on span "[DATE] - [DATE]" at bounding box center [266, 152] width 64 height 13
